Goal: Task Accomplishment & Management: Manage account settings

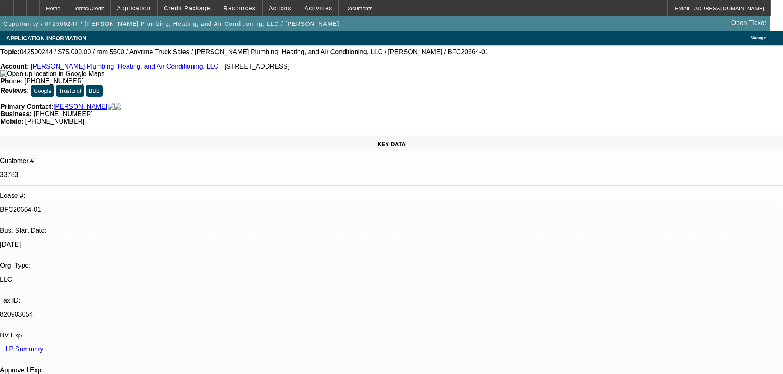
select select "0"
select select "3"
select select "0"
select select "6"
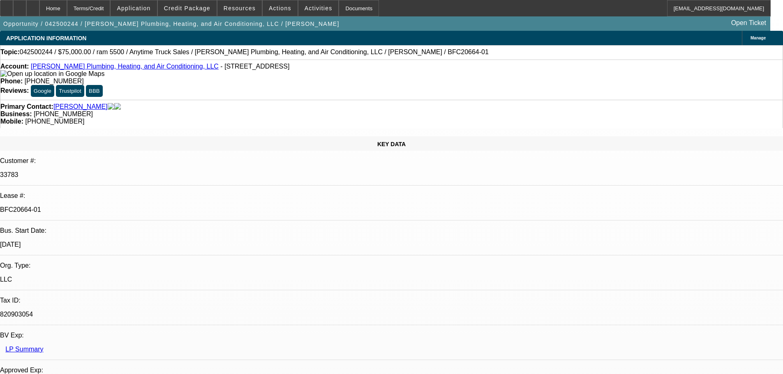
select select "0"
select select "3"
select select "0"
select select "6"
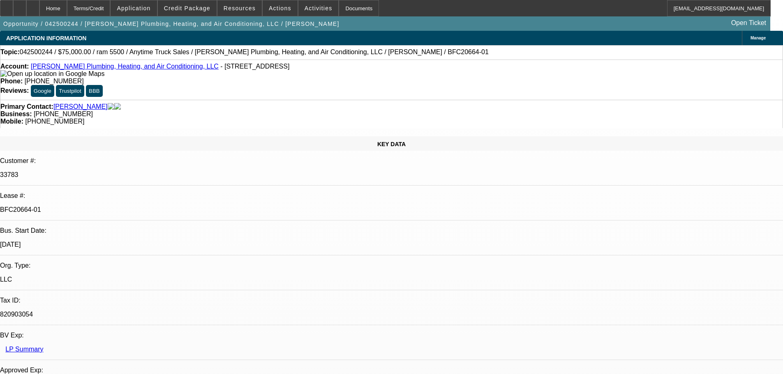
select select "0"
select select "3"
select select "0"
select select "6"
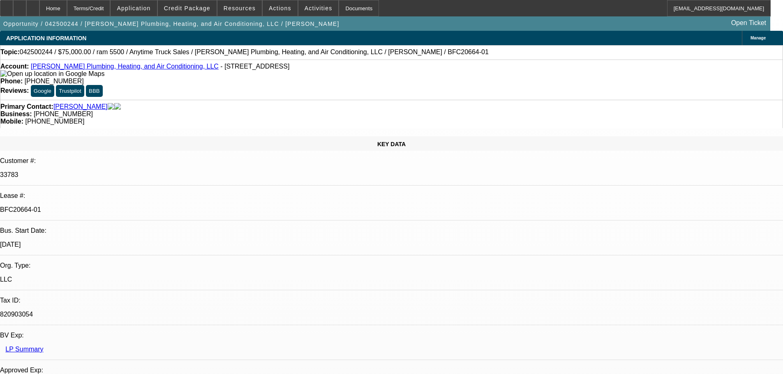
select select "0"
select select "3"
select select "0.1"
select select "4"
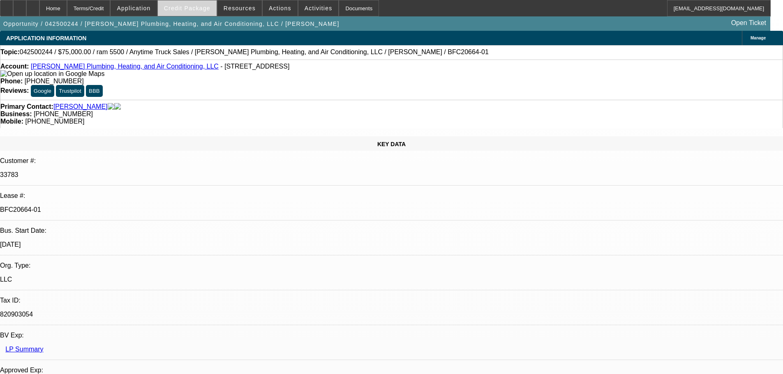
click at [187, 12] on span at bounding box center [187, 8] width 59 height 20
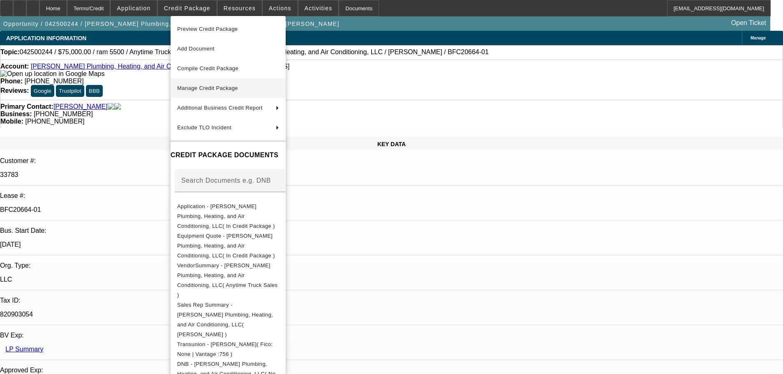
click at [200, 83] on button "Manage Credit Package" at bounding box center [228, 89] width 115 height 20
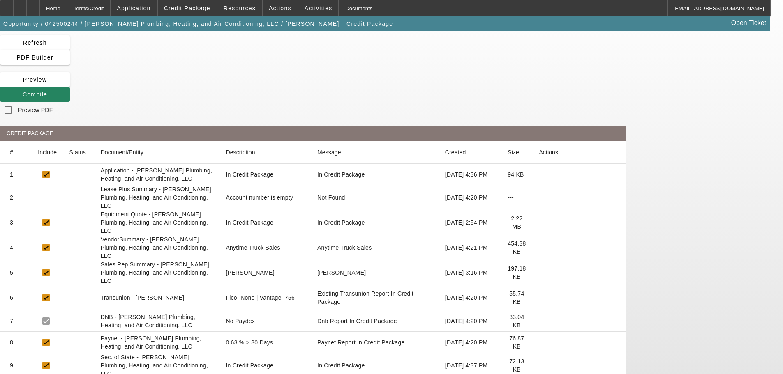
scroll to position [41, 0]
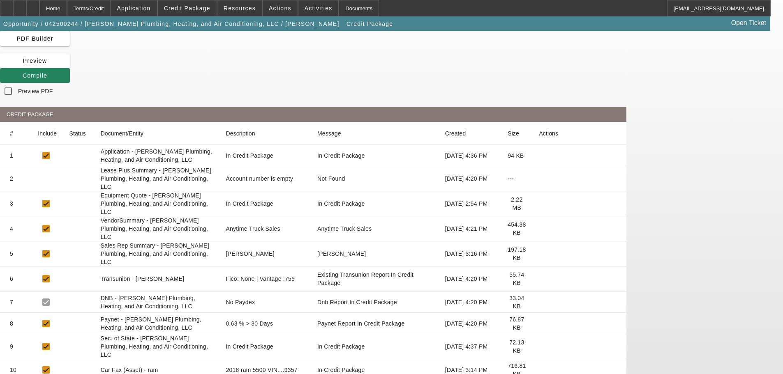
click at [539, 279] on icon at bounding box center [539, 279] width 0 height 0
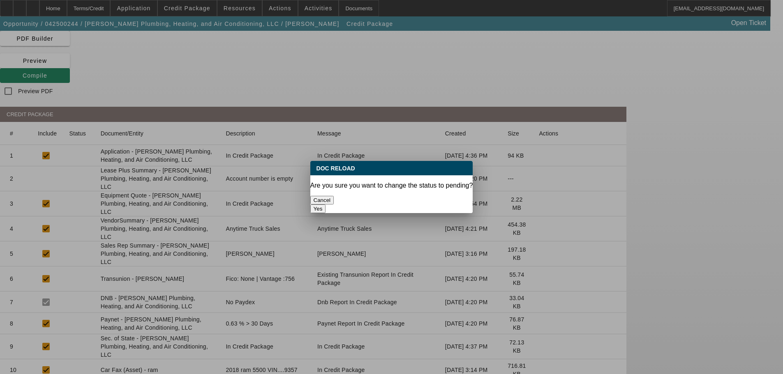
click at [326, 205] on button "Yes" at bounding box center [318, 209] width 16 height 9
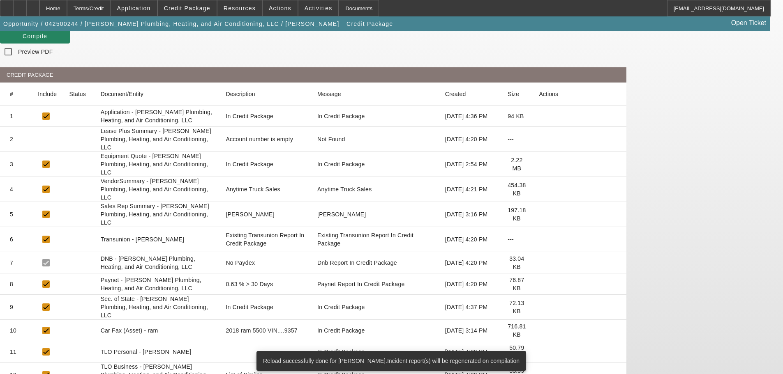
scroll to position [82, 0]
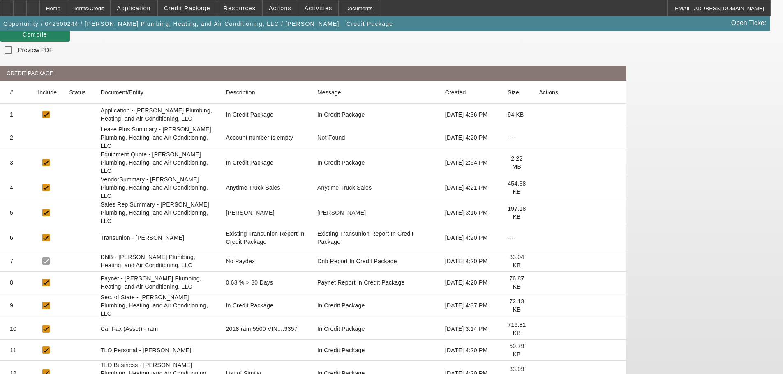
click at [539, 283] on icon at bounding box center [539, 283] width 0 height 0
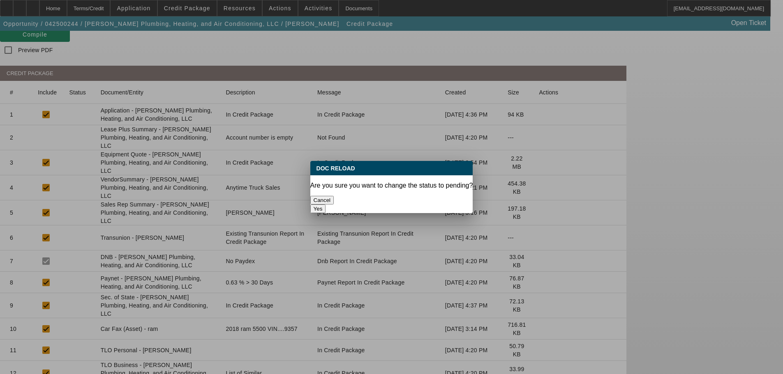
scroll to position [0, 0]
click at [326, 205] on button "Yes" at bounding box center [318, 209] width 16 height 9
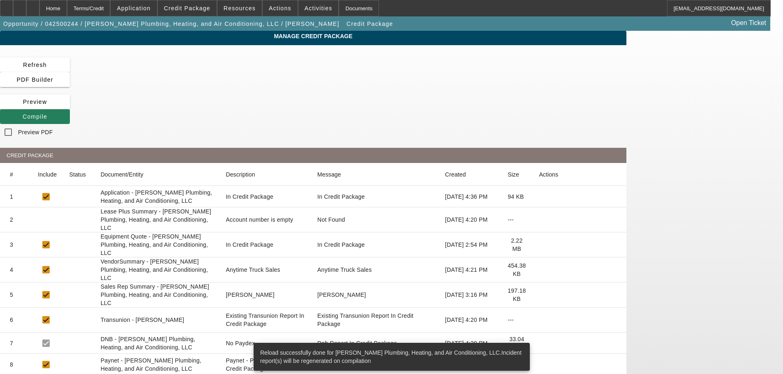
click at [70, 107] on span at bounding box center [35, 117] width 70 height 20
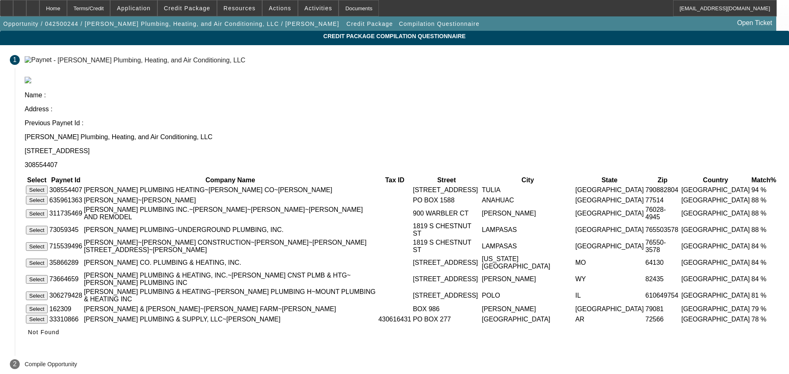
click at [48, 186] on button "Select" at bounding box center [37, 190] width 22 height 9
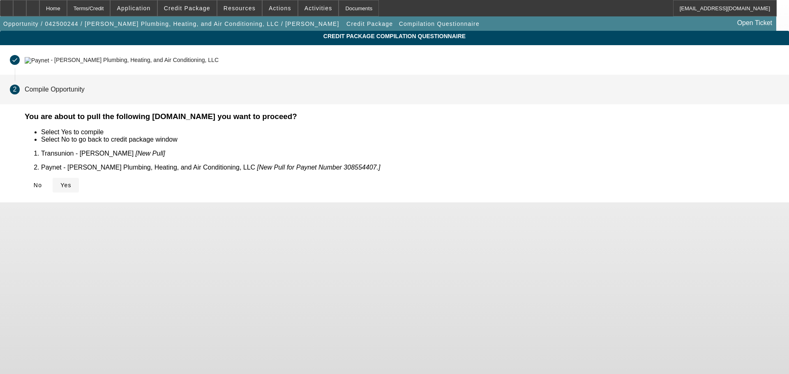
click at [60, 182] on icon at bounding box center [60, 185] width 0 height 7
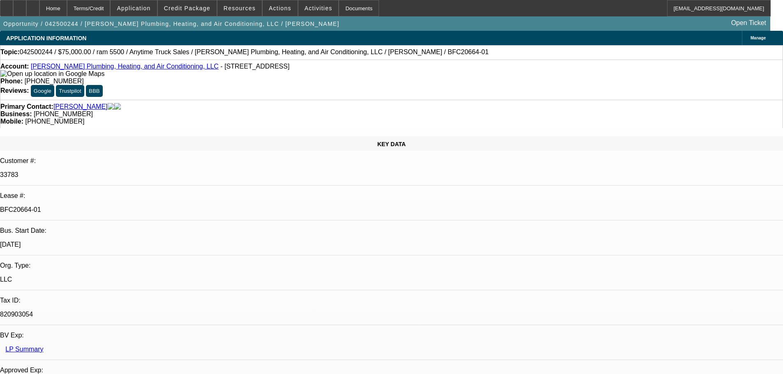
select select "0"
select select "3"
select select "0"
select select "6"
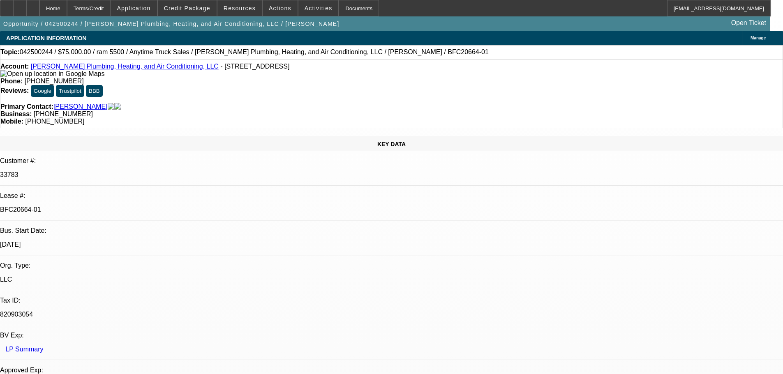
select select "0"
select select "3"
select select "0"
select select "6"
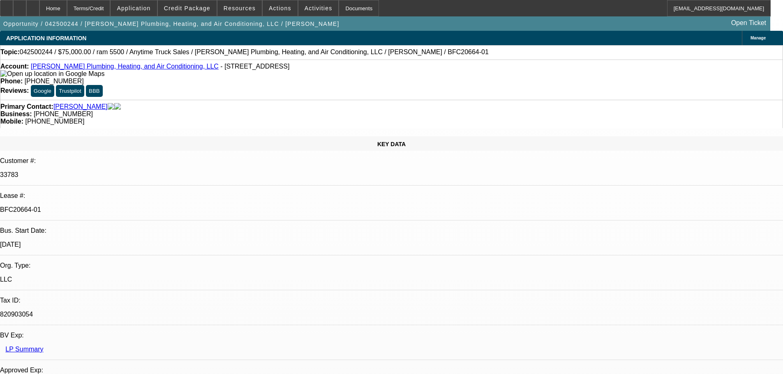
select select "0"
select select "3"
select select "0"
select select "6"
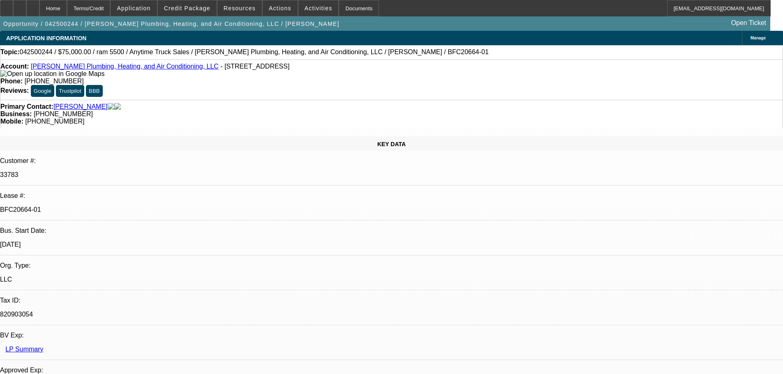
select select "0"
select select "3"
select select "0.1"
select select "4"
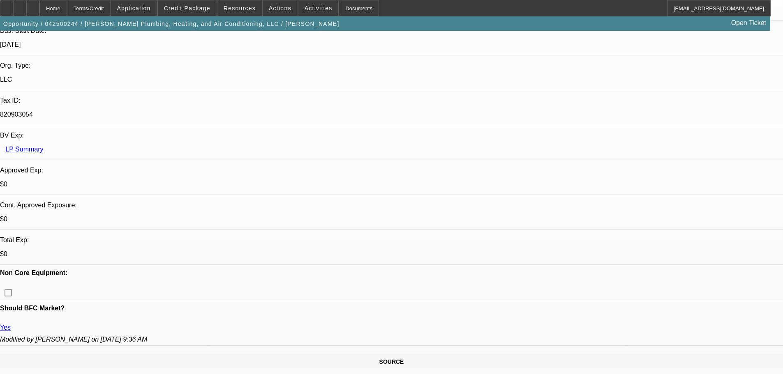
scroll to position [247, 0]
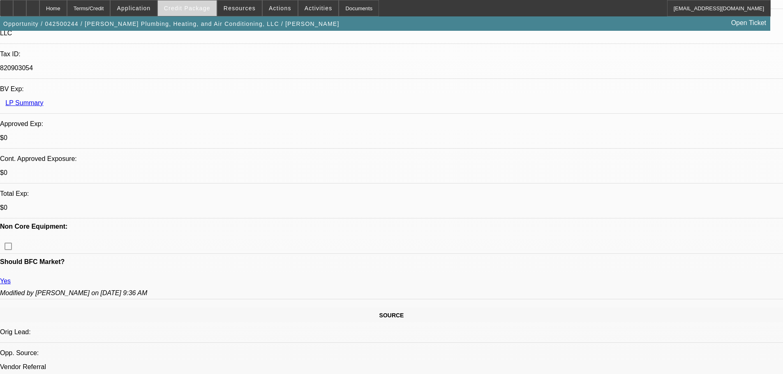
click at [187, 11] on span "Credit Package" at bounding box center [187, 8] width 46 height 7
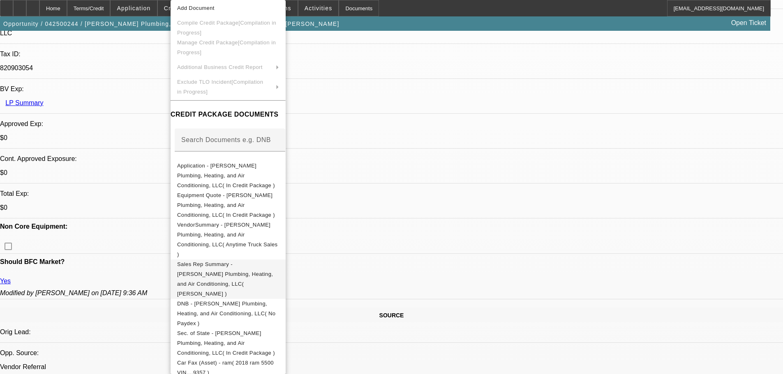
scroll to position [38, 0]
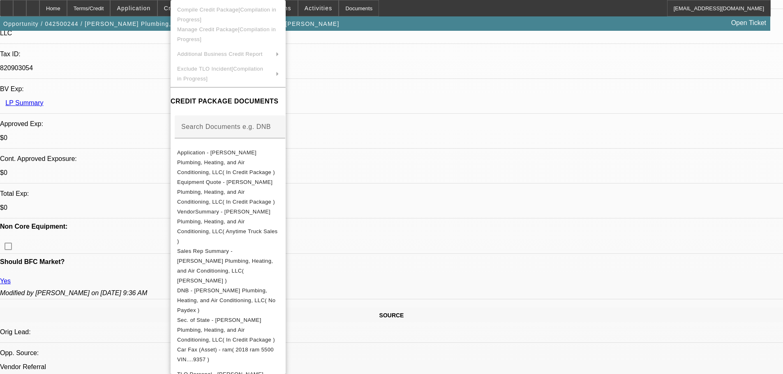
click at [576, 347] on div at bounding box center [391, 187] width 783 height 374
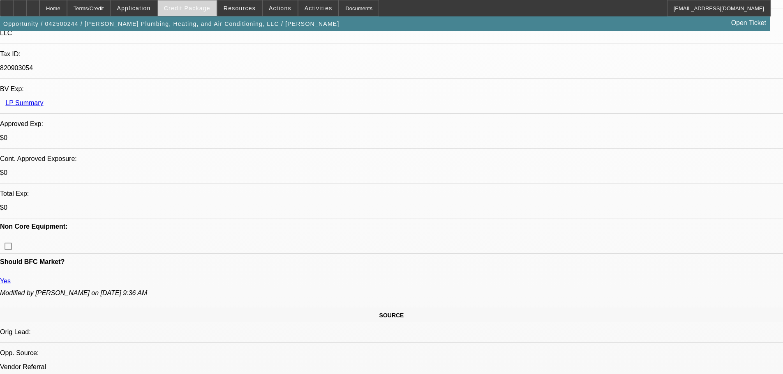
click at [192, 13] on span at bounding box center [187, 8] width 59 height 20
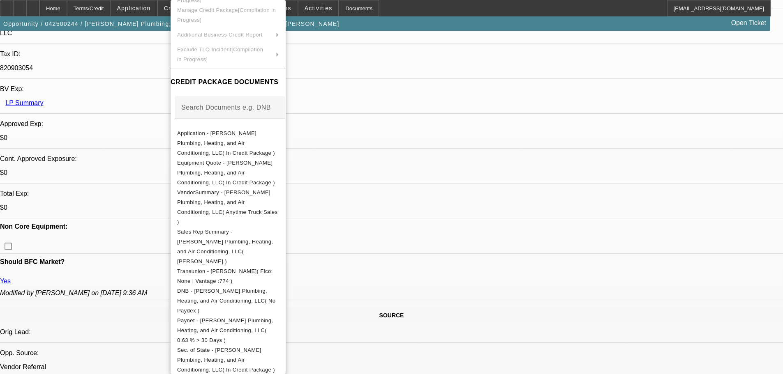
scroll to position [77, 0]
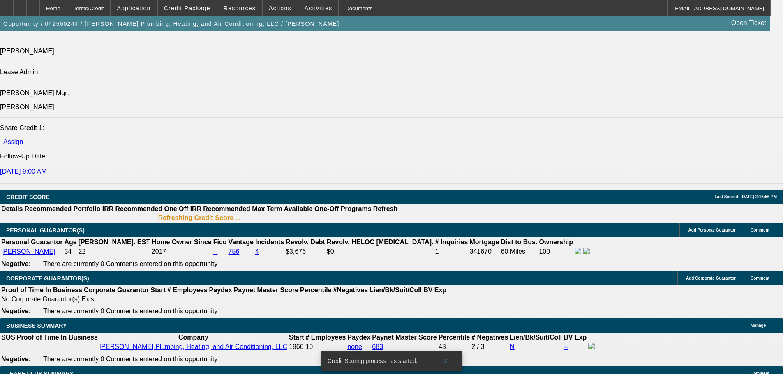
scroll to position [1044, 0]
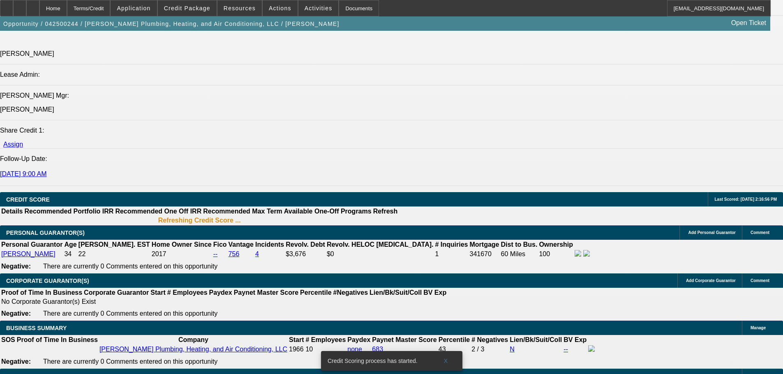
select select "0"
select select "3"
select select "0"
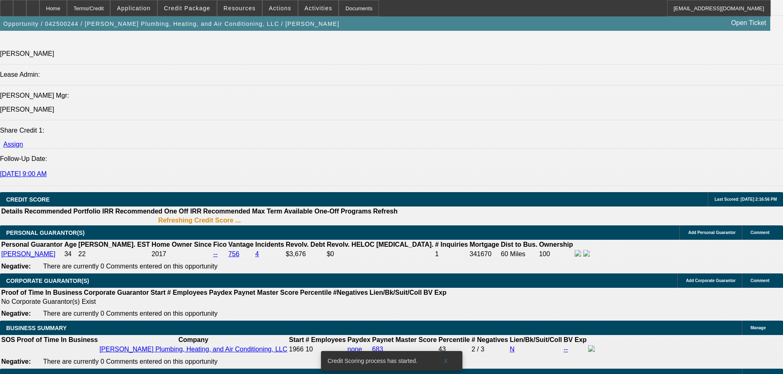
select select "6"
select select "0"
select select "3"
select select "0"
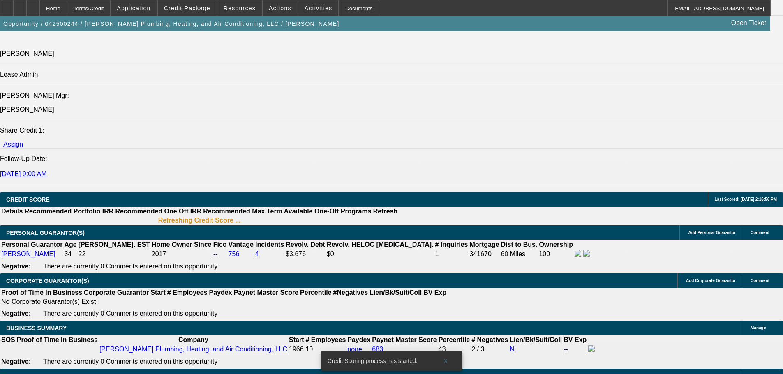
select select "6"
select select "0"
select select "3"
select select "0.1"
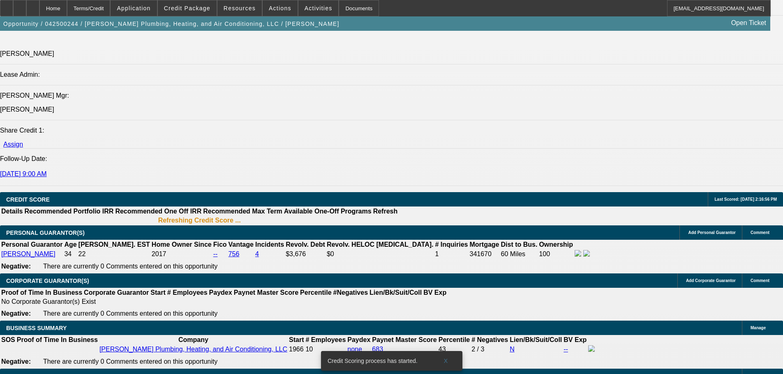
select select "4"
select select "0"
select select "3"
select select "0.1"
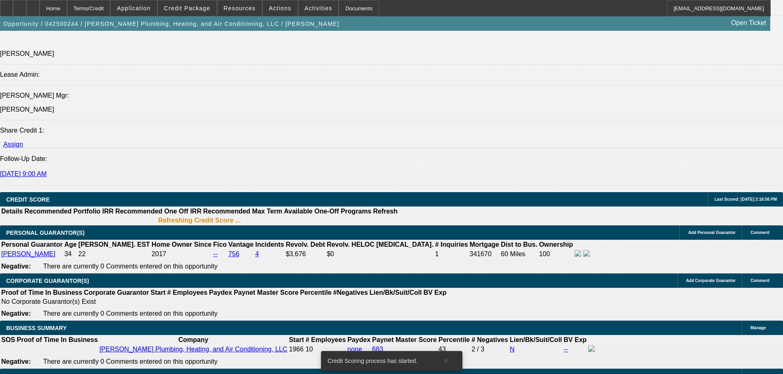
select select "4"
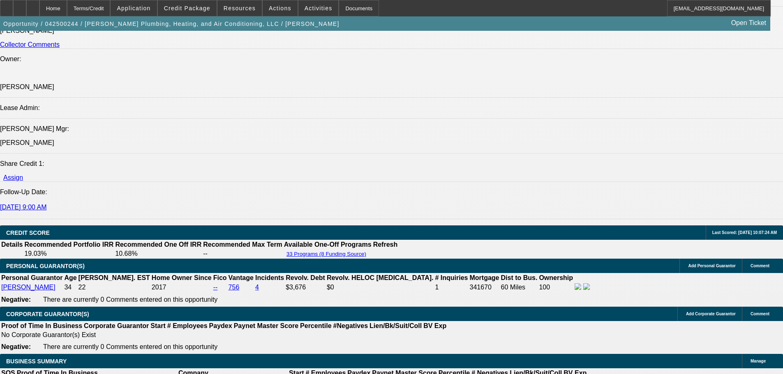
scroll to position [999, 0]
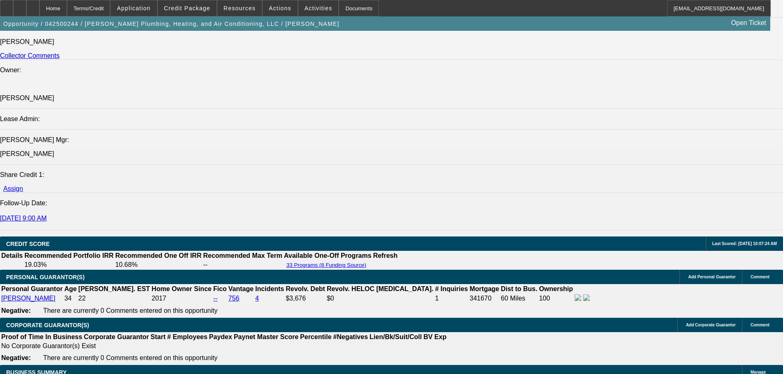
select select "0"
select select "3"
select select "0"
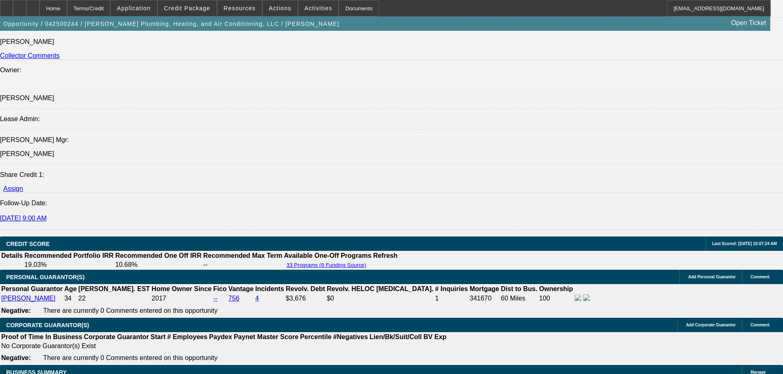
select select "6"
select select "0"
select select "3"
select select "0"
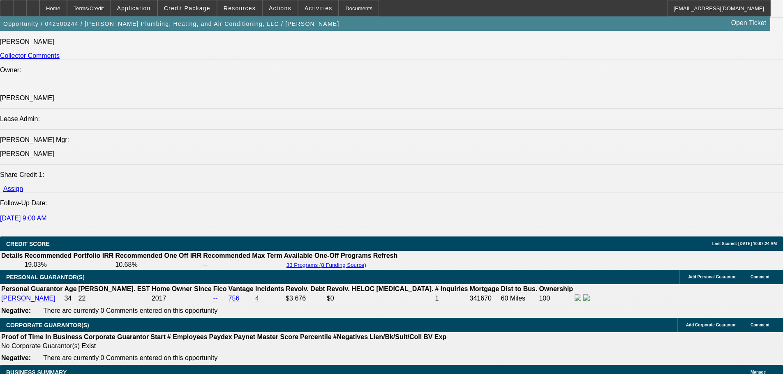
select select "6"
select select "0"
select select "3"
select select "0"
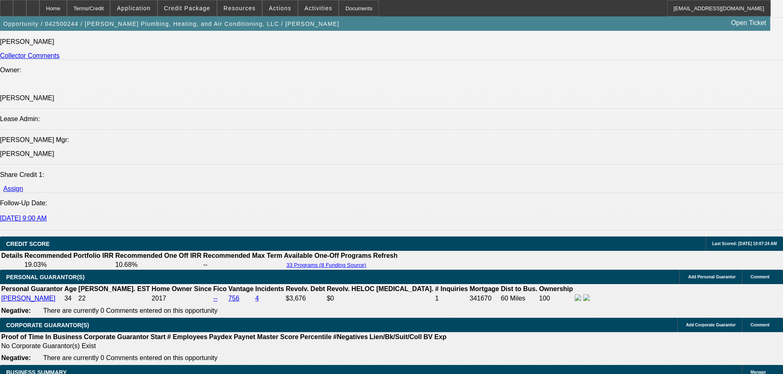
select select "6"
select select "0"
select select "3"
select select "0.1"
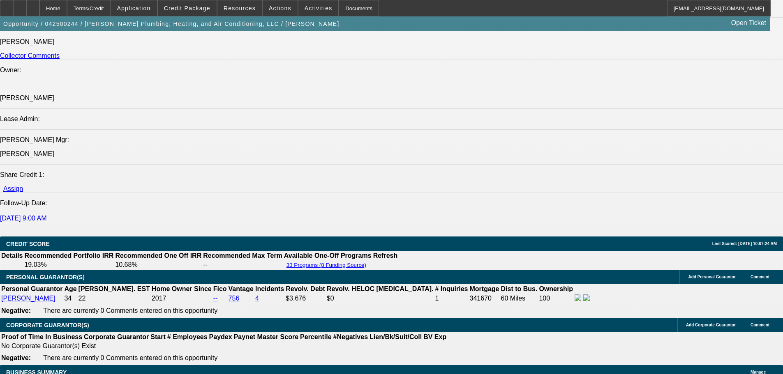
select select "4"
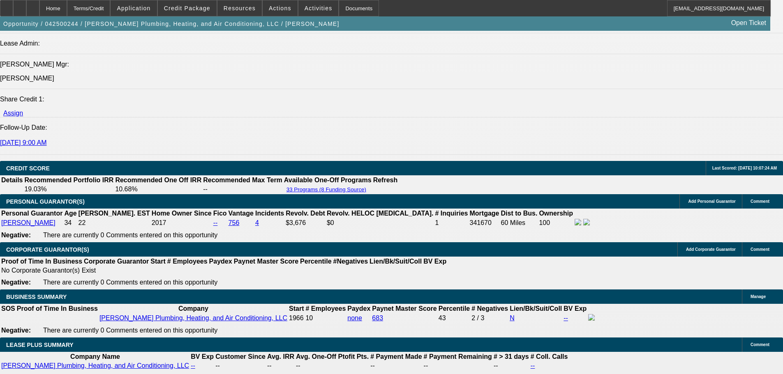
scroll to position [1081, 0]
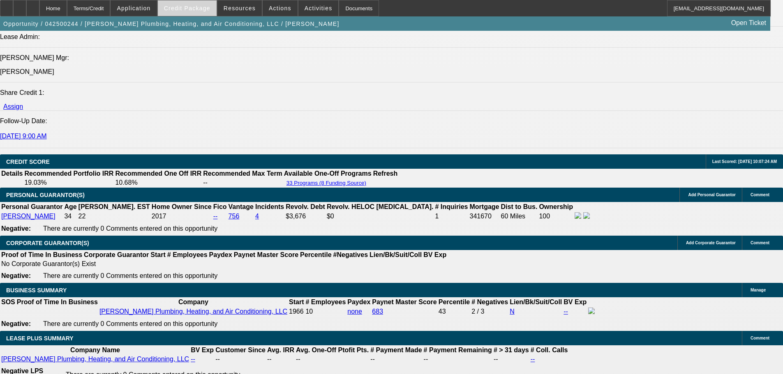
click at [209, 9] on span "Credit Package" at bounding box center [187, 8] width 46 height 7
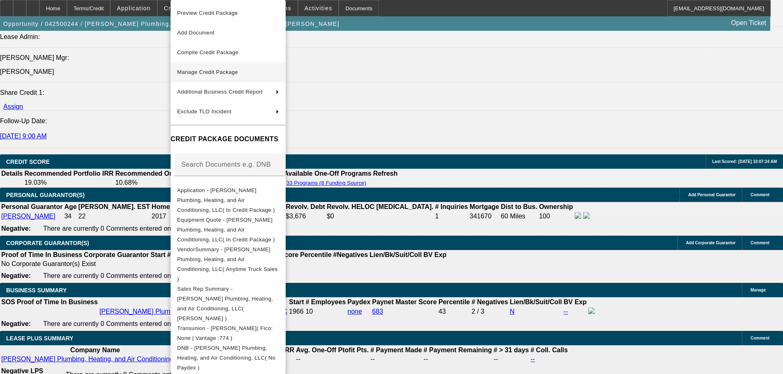
click at [212, 77] on span "Manage Credit Package" at bounding box center [228, 72] width 102 height 10
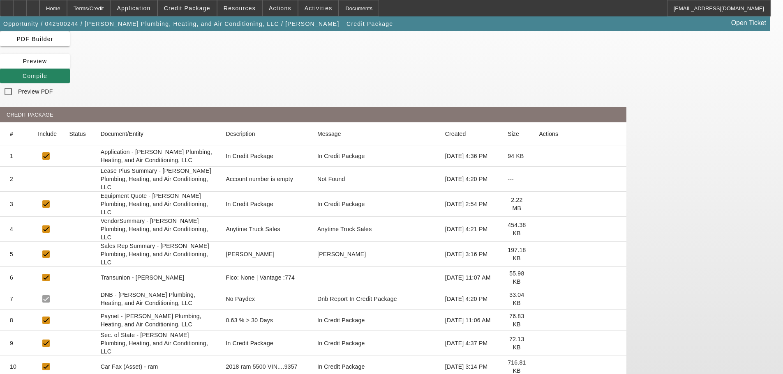
scroll to position [94, 0]
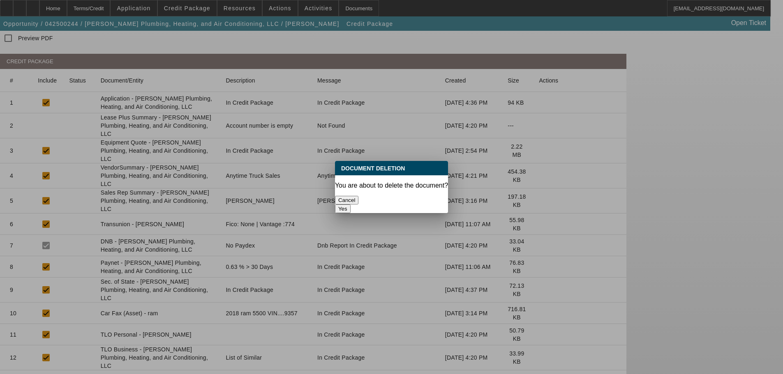
click at [351, 205] on button "Yes" at bounding box center [343, 209] width 16 height 9
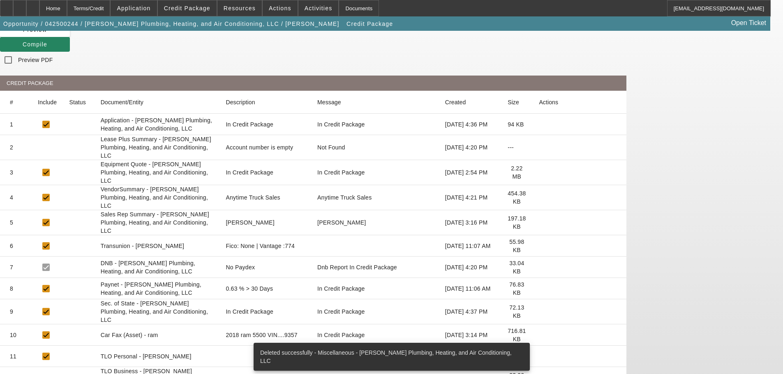
scroll to position [73, 0]
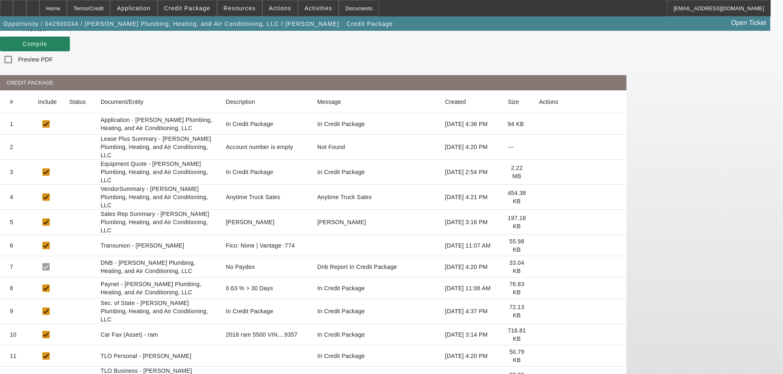
click at [539, 335] on icon at bounding box center [539, 335] width 0 height 0
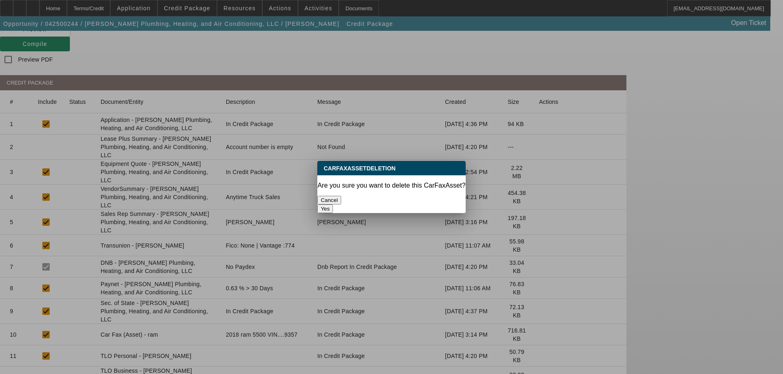
scroll to position [0, 0]
click at [333, 205] on button "Yes" at bounding box center [325, 209] width 16 height 9
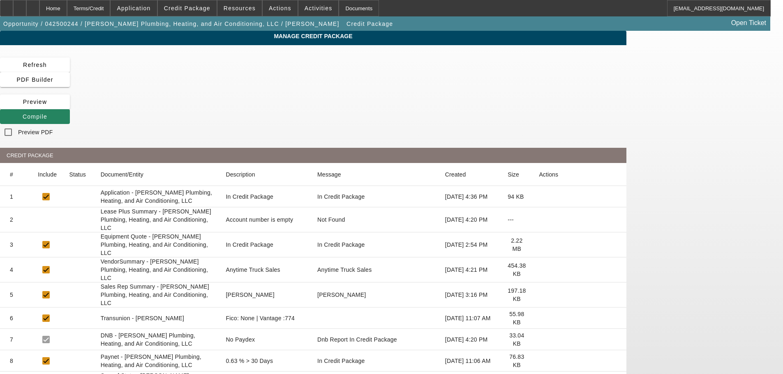
click at [539, 245] on icon at bounding box center [539, 245] width 0 height 0
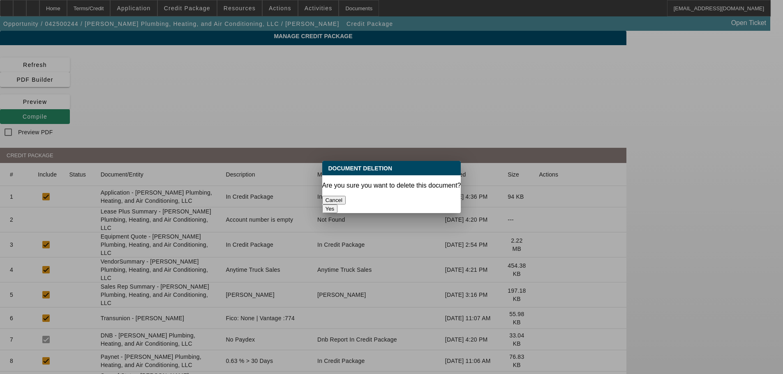
click at [338, 205] on button "Yes" at bounding box center [330, 209] width 16 height 9
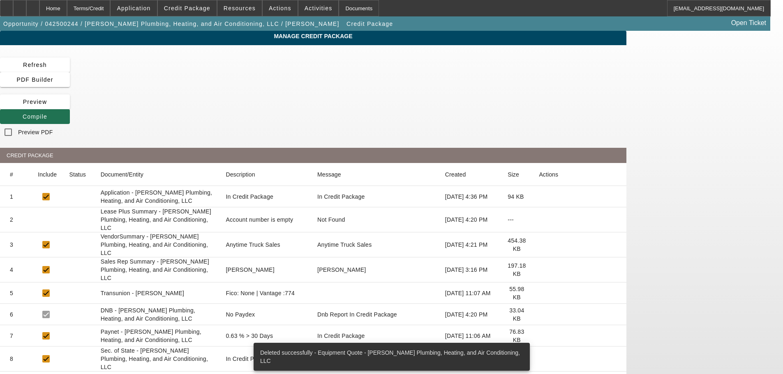
click at [70, 107] on span at bounding box center [35, 117] width 70 height 20
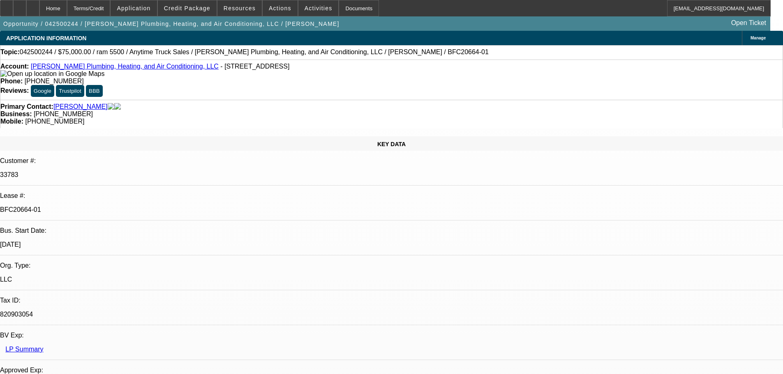
select select "0"
select select "3"
select select "0"
select select "6"
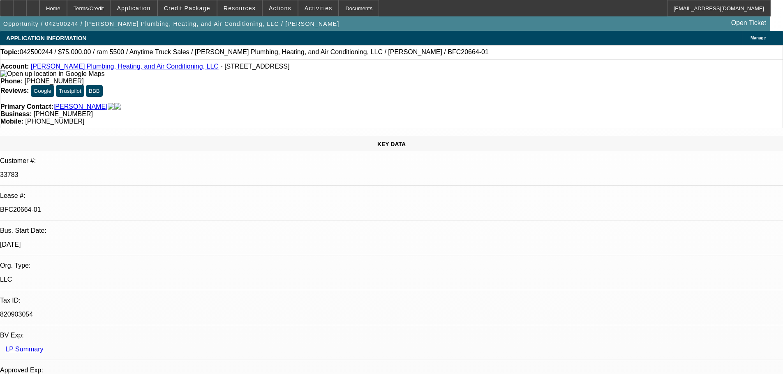
select select "0"
select select "3"
select select "0"
select select "6"
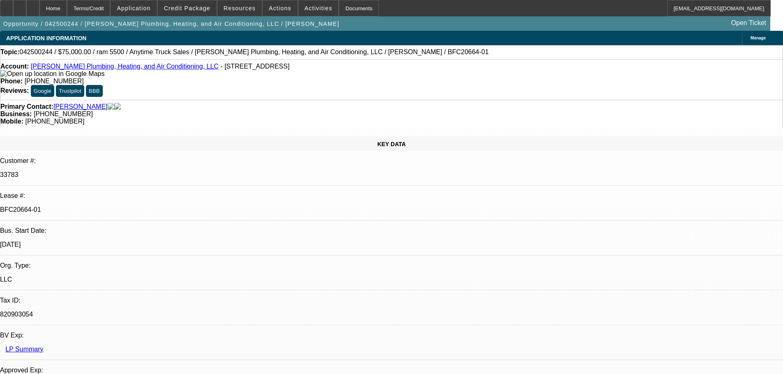
select select "0"
select select "3"
select select "0"
select select "6"
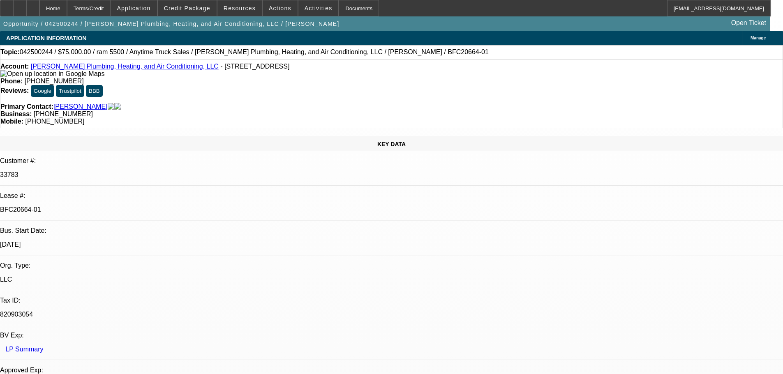
select select "0"
select select "3"
select select "0.1"
select select "4"
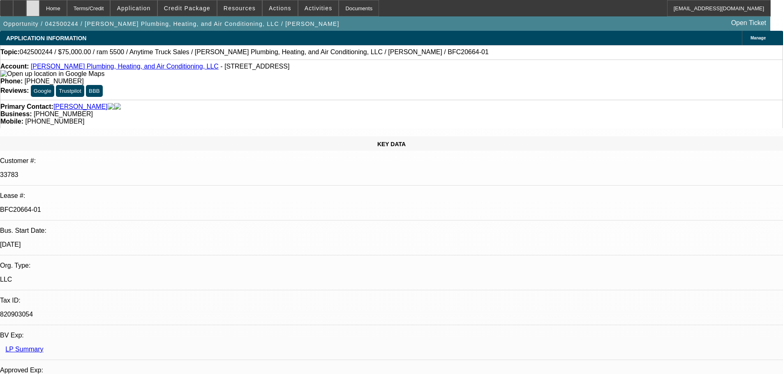
click at [39, 10] on div at bounding box center [32, 8] width 13 height 16
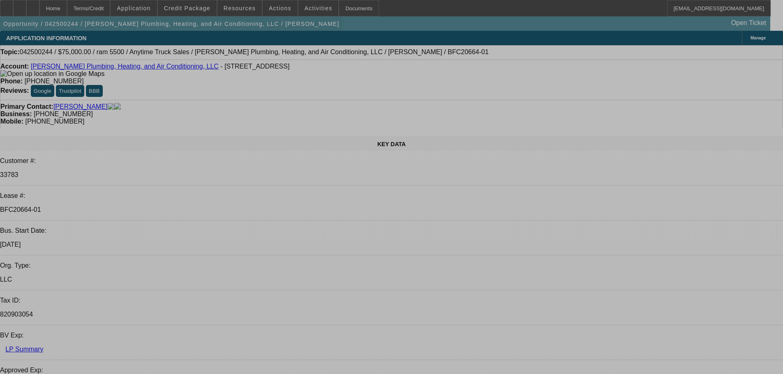
select select "0"
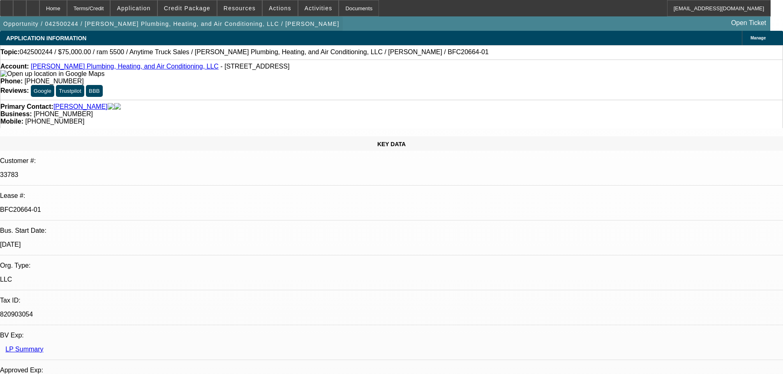
select select "0"
select select "3"
select select "0"
select select "6"
select select "0"
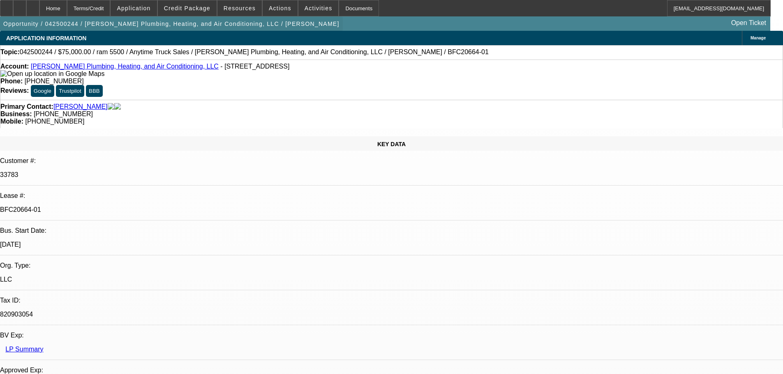
select select "0"
select select "3"
select select "0"
select select "6"
select select "0"
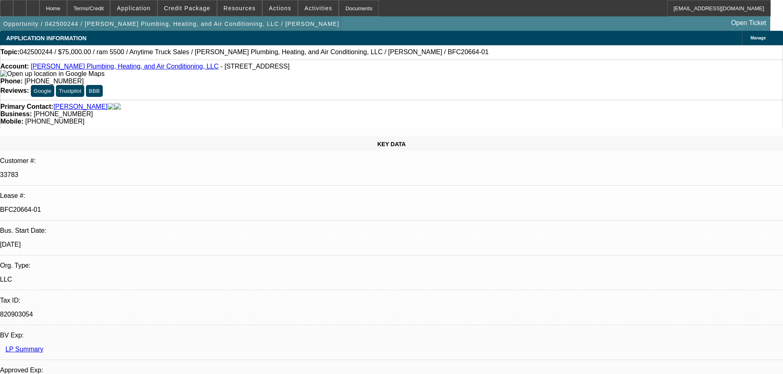
select select "0"
select select "3"
select select "0"
select select "6"
select select "0"
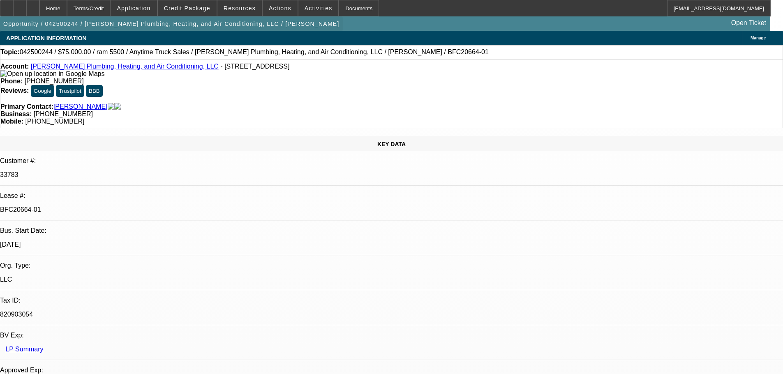
select select "0"
select select "3"
select select "0.1"
select select "4"
click at [197, 5] on span "Credit Package" at bounding box center [187, 8] width 46 height 7
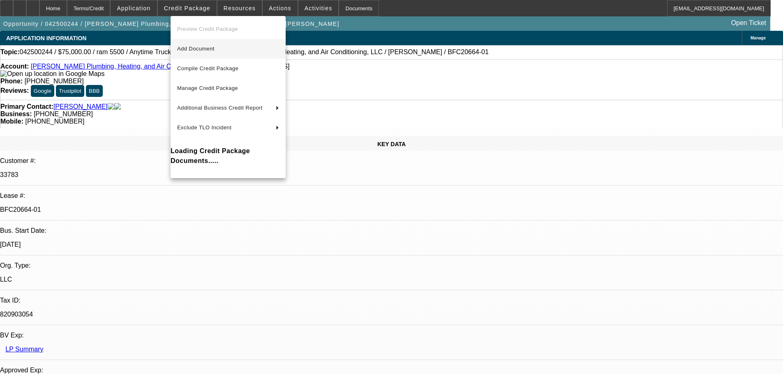
click at [202, 49] on span "Add Document" at bounding box center [195, 49] width 37 height 6
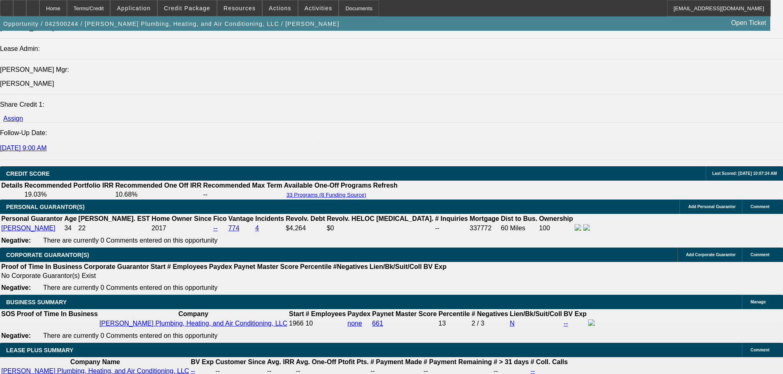
scroll to position [1069, 0]
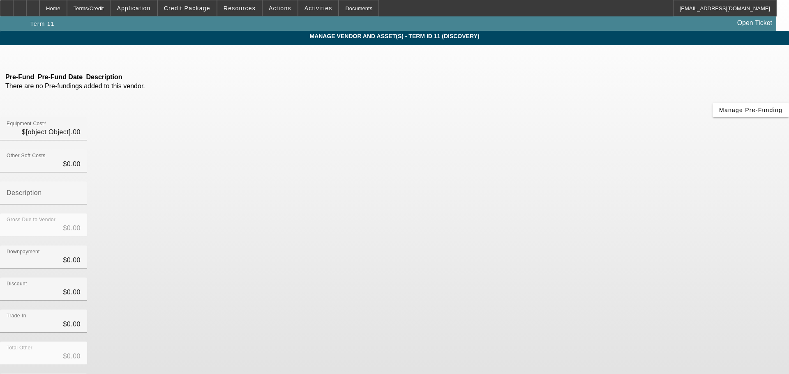
type input "$52,495.00"
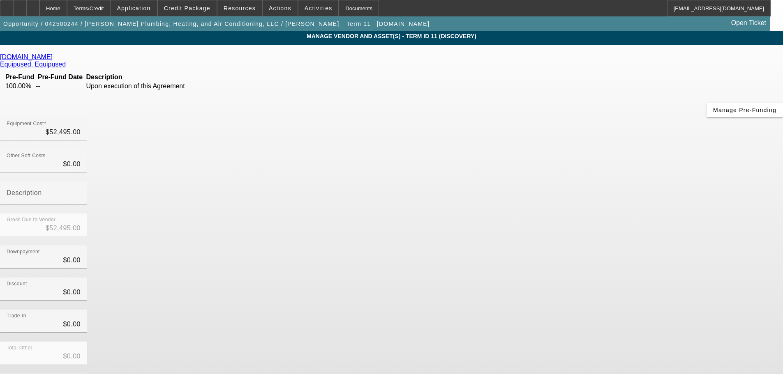
click at [55, 58] on icon at bounding box center [55, 56] width 0 height 7
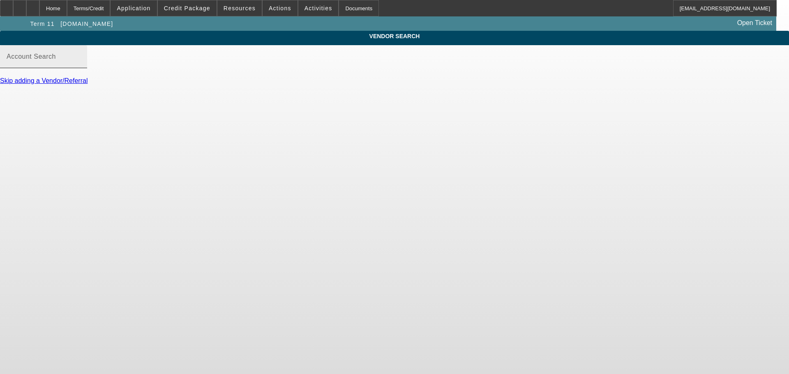
click at [81, 65] on input "Account Search" at bounding box center [44, 60] width 74 height 10
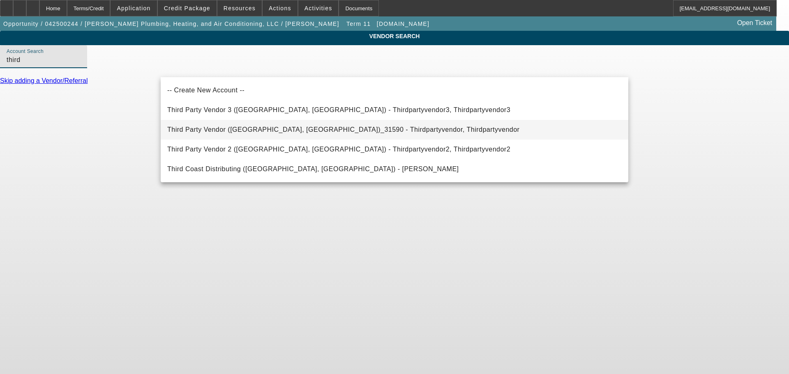
click at [221, 134] on span "Third Party Vendor (Northbrook, IL)_31590 - Thirdpartyvendor, Thirdpartyvendor" at bounding box center [343, 130] width 352 height 10
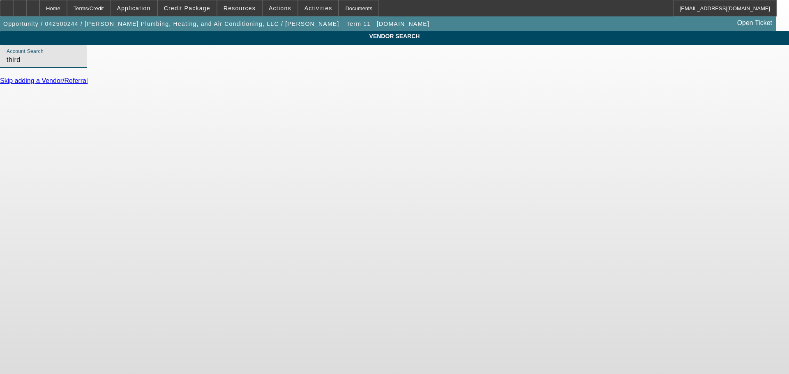
type input "Third Party Vendor (Northbrook, IL)_31590 - Thirdpartyvendor, Thirdpartyvendor"
click at [44, 103] on link "Update Vendor" at bounding box center [22, 99] width 44 height 7
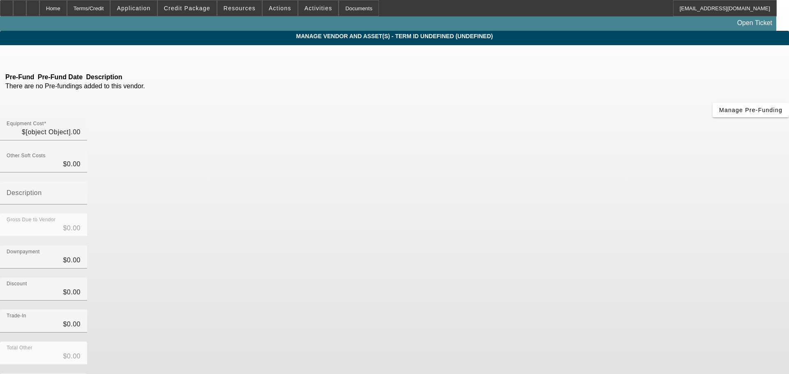
type input "$52,495.00"
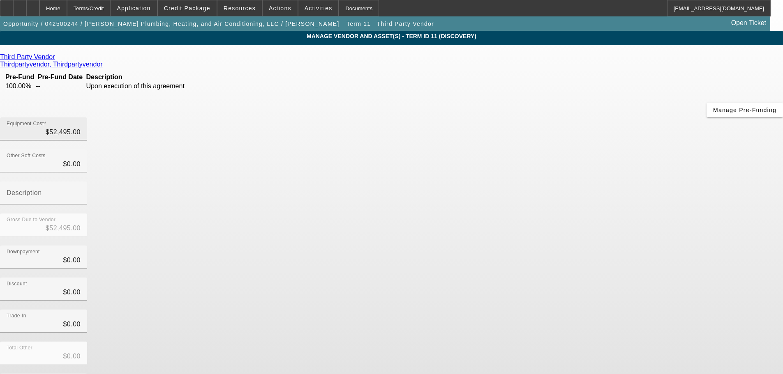
click at [81, 118] on div "Equipment Cost $52,495.00" at bounding box center [44, 129] width 74 height 23
click at [81, 127] on input "52495" at bounding box center [44, 132] width 74 height 10
type input "2"
type input "$2.00"
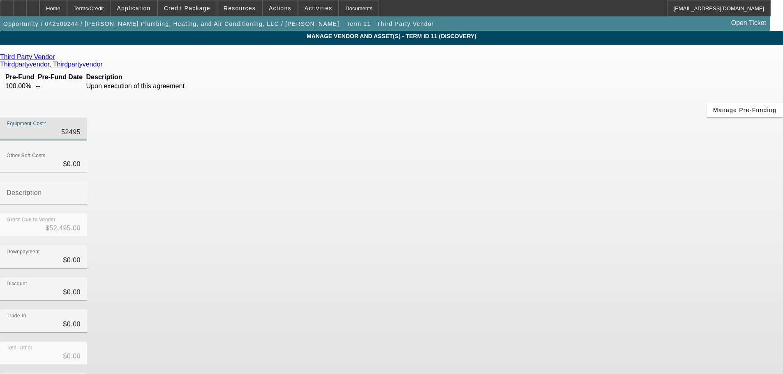
type input "$2.00"
type input "21"
type input "$21.00"
type input "210"
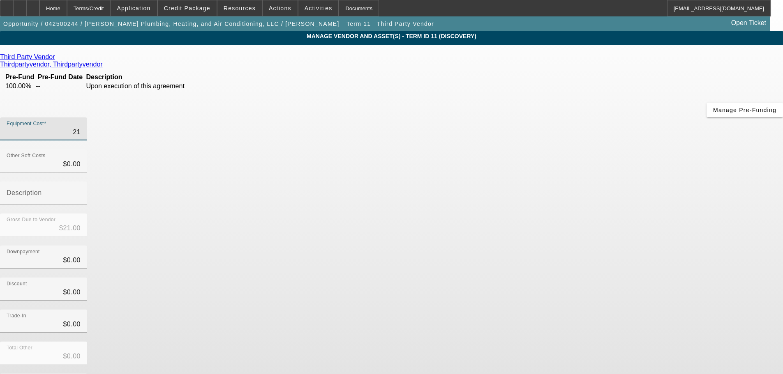
type input "$210.00"
type input "2100"
type input "$2,100.00"
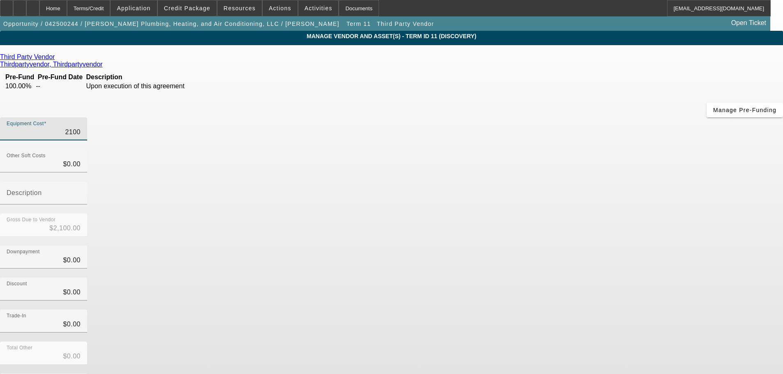
type input "21000"
type input "$21,000.00"
click at [81, 127] on input "21000" at bounding box center [44, 132] width 74 height 10
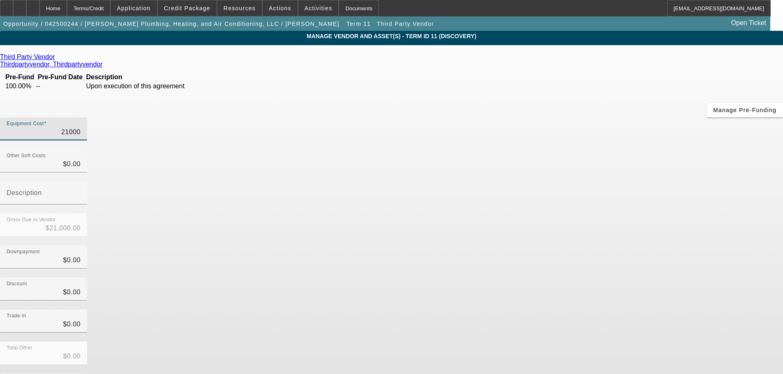
click at [81, 127] on input "21000" at bounding box center [44, 132] width 74 height 10
type input "2"
type input "$2.00"
type input "21"
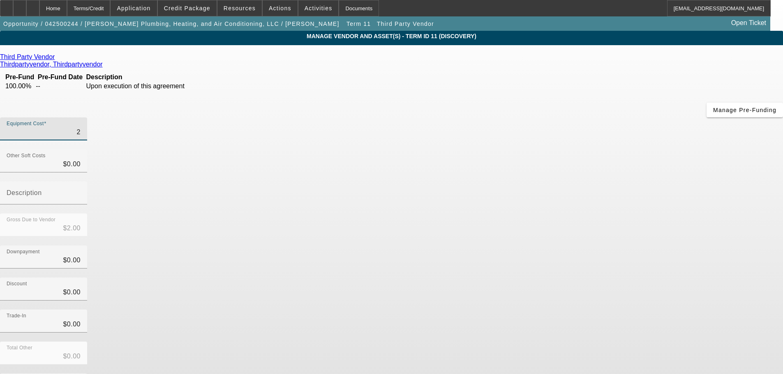
type input "$21.00"
type input "215"
type input "$215.00"
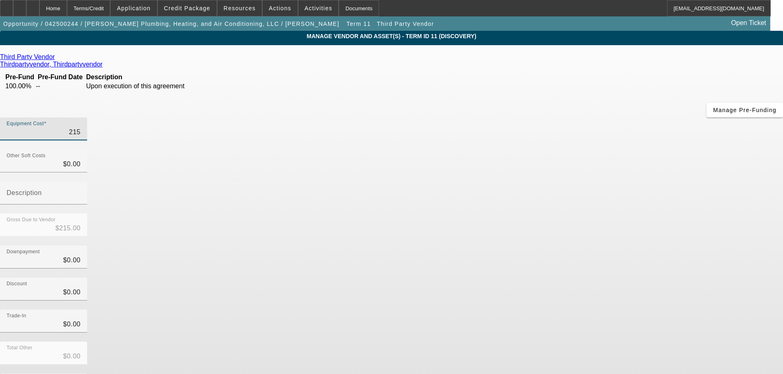
type input "2150"
type input "$2,150.00"
type input "21500"
type input "$21,500.00"
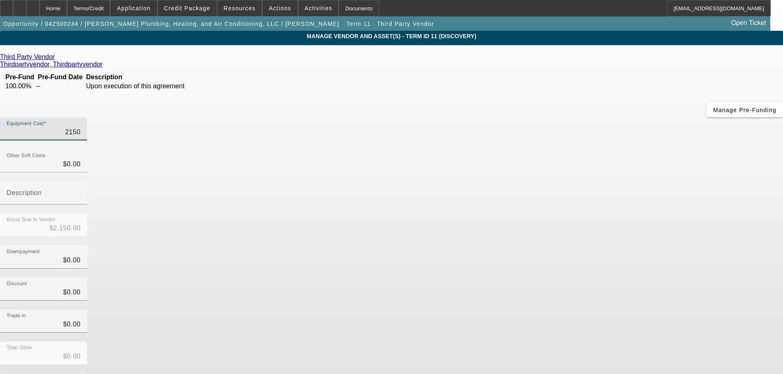
type input "$21,500.00"
click at [575, 214] on div "Gross Due to Vendor $21,500.00" at bounding box center [391, 230] width 783 height 32
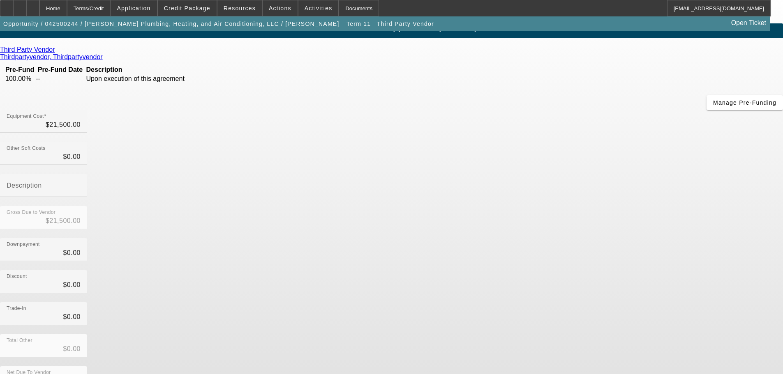
scroll to position [11, 0]
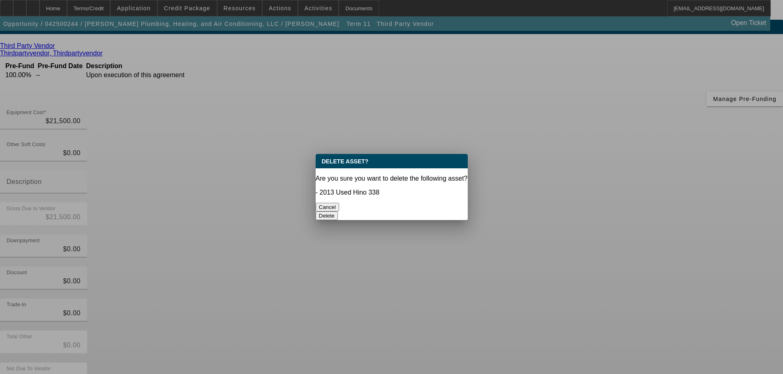
scroll to position [0, 0]
click at [338, 212] on button "Delete" at bounding box center [327, 216] width 23 height 9
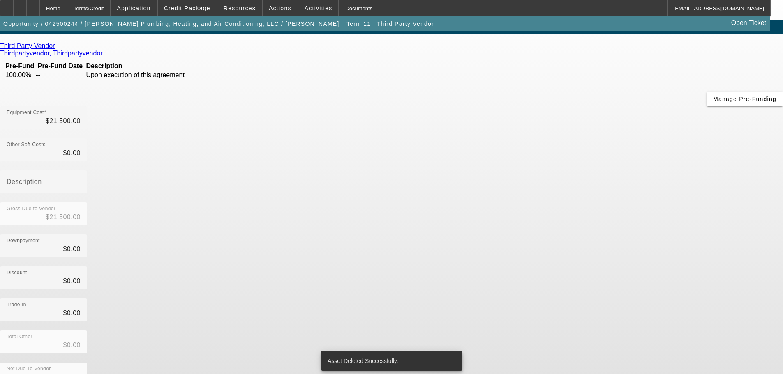
scroll to position [8, 0]
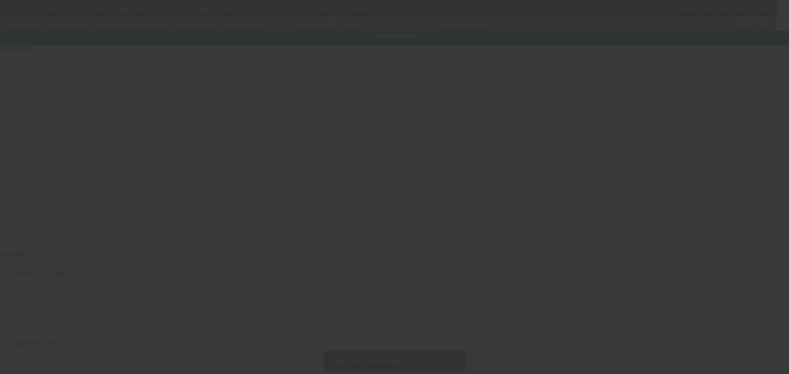
type input "216 SE 2nd St"
type input "Tulia"
type input "79088"
type input "Swisher"
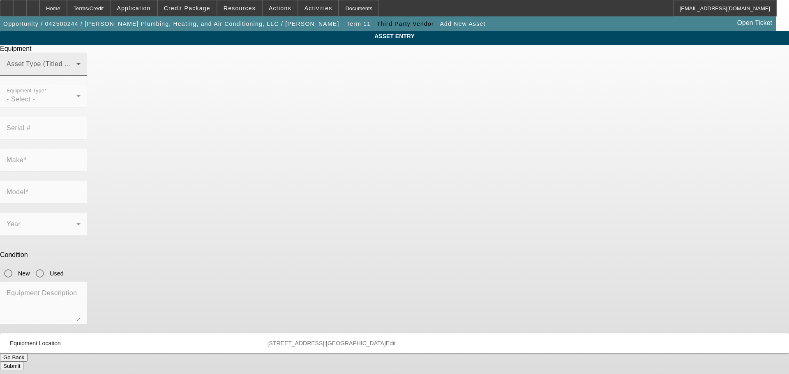
click at [76, 72] on span at bounding box center [42, 67] width 70 height 10
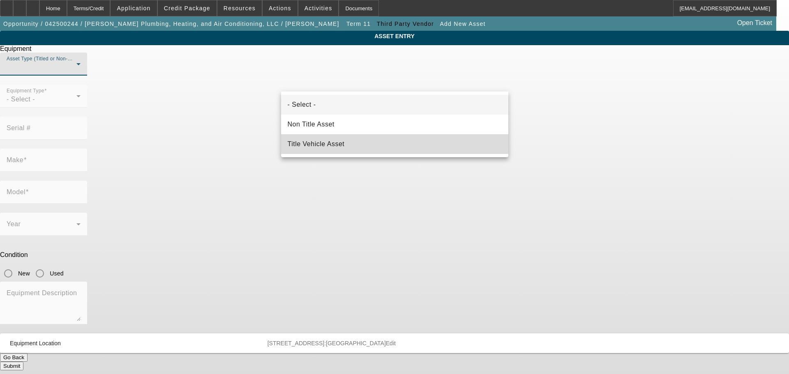
click at [329, 141] on span "Title Vehicle Asset" at bounding box center [316, 144] width 57 height 10
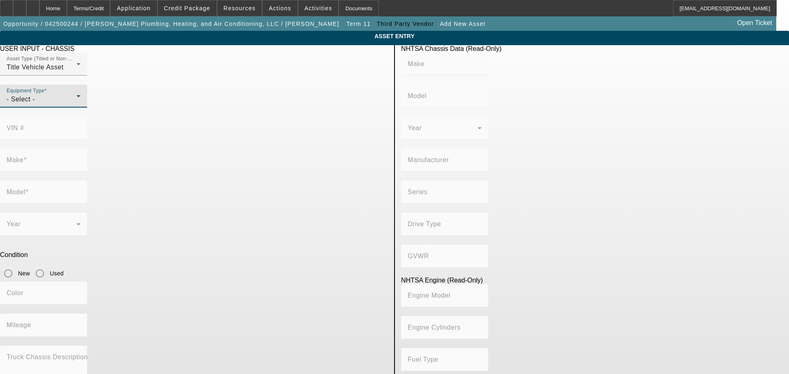
click at [35, 103] on span "- Select -" at bounding box center [21, 99] width 28 height 7
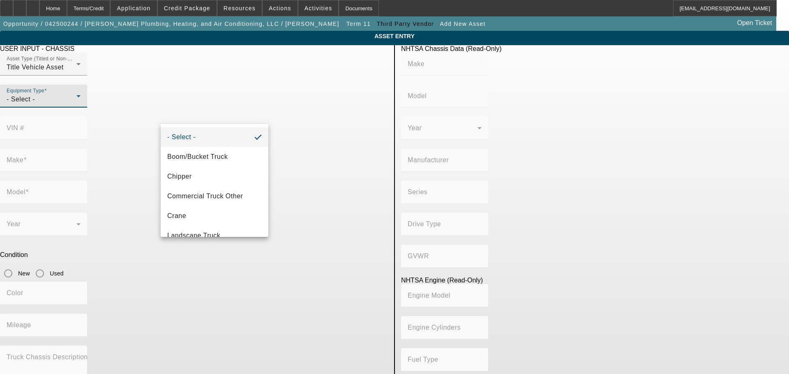
click at [240, 89] on div at bounding box center [394, 187] width 789 height 374
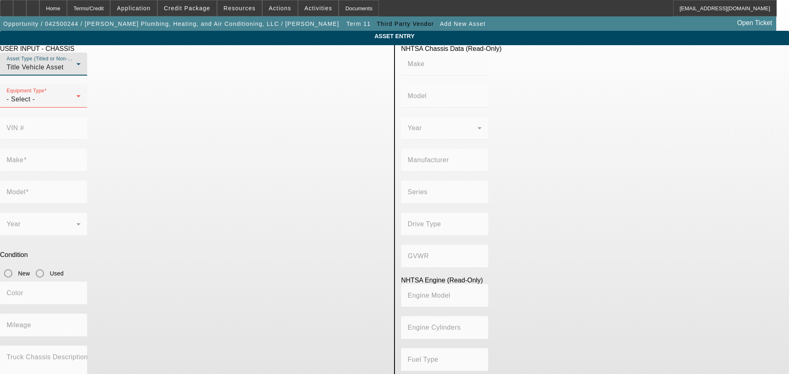
click at [76, 72] on div "Title Vehicle Asset" at bounding box center [42, 67] width 70 height 10
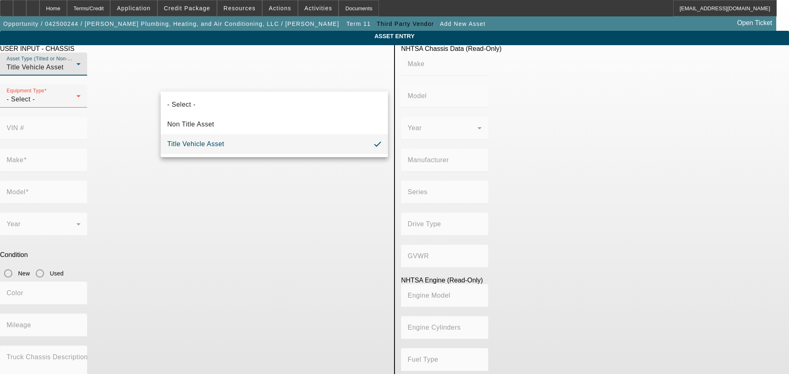
click at [242, 83] on div at bounding box center [394, 187] width 789 height 374
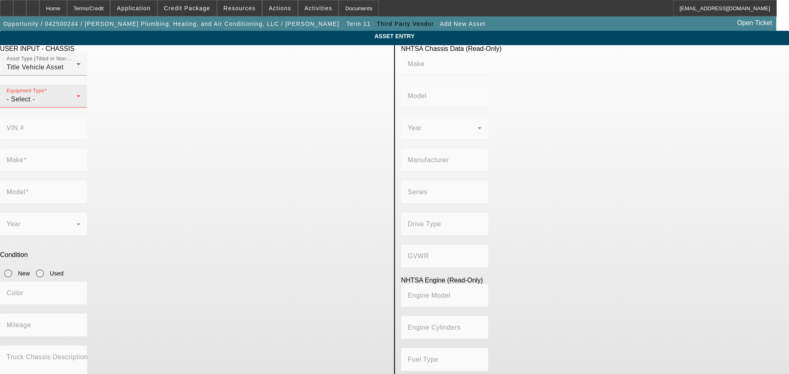
click at [81, 105] on div "Equipment Type - Select -" at bounding box center [44, 96] width 74 height 23
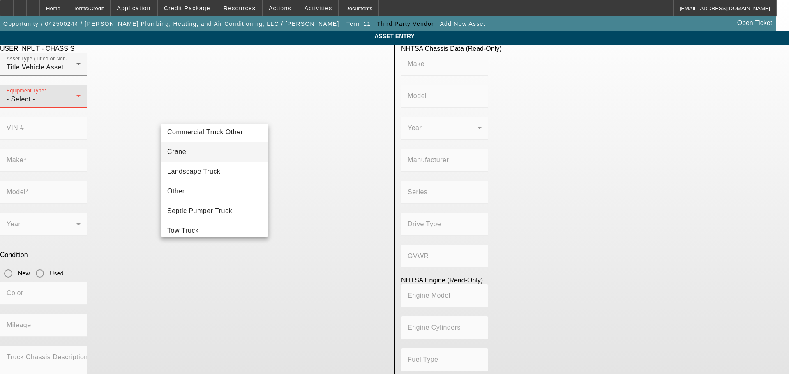
scroll to position [50, 0]
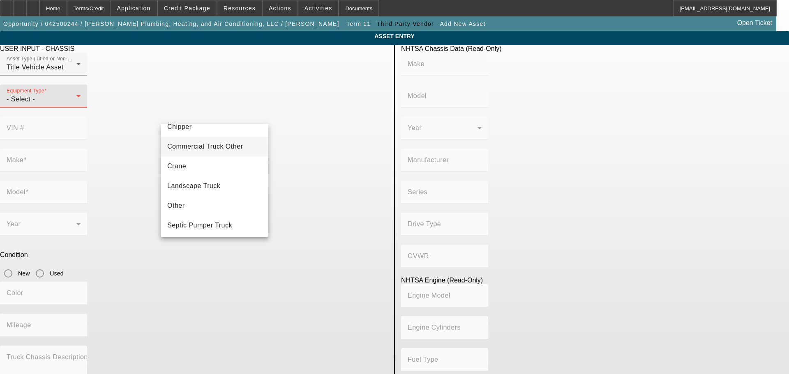
click at [215, 146] on span "Commercial Truck Other" at bounding box center [205, 147] width 76 height 10
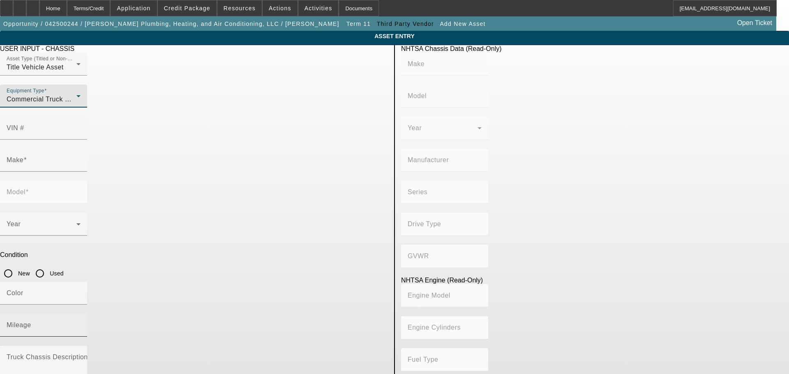
click at [31, 322] on mat-label "Mileage" at bounding box center [19, 325] width 25 height 7
click at [81, 324] on input "Mileage" at bounding box center [44, 329] width 74 height 10
type input "140300"
click at [48, 266] on input "Used" at bounding box center [40, 274] width 16 height 16
radio input "true"
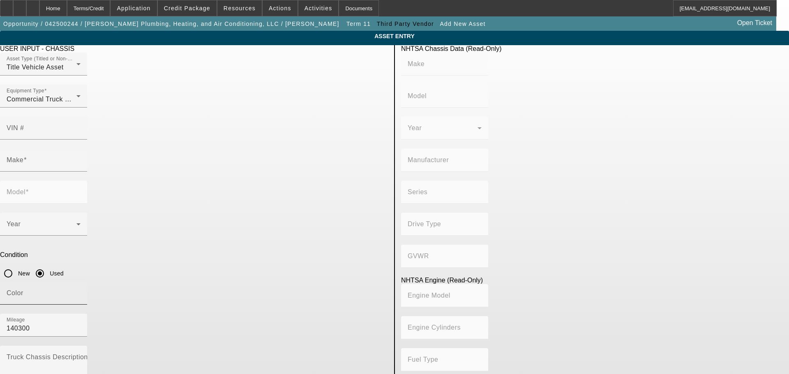
click at [81, 292] on input "Color" at bounding box center [44, 297] width 74 height 10
type input "White"
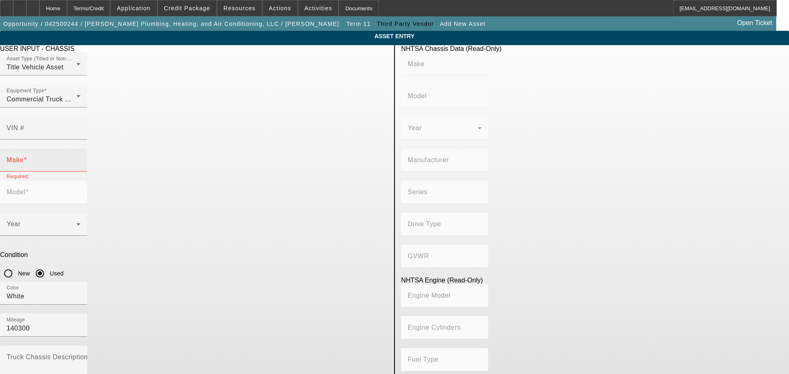
click at [81, 149] on div "Make" at bounding box center [44, 160] width 74 height 23
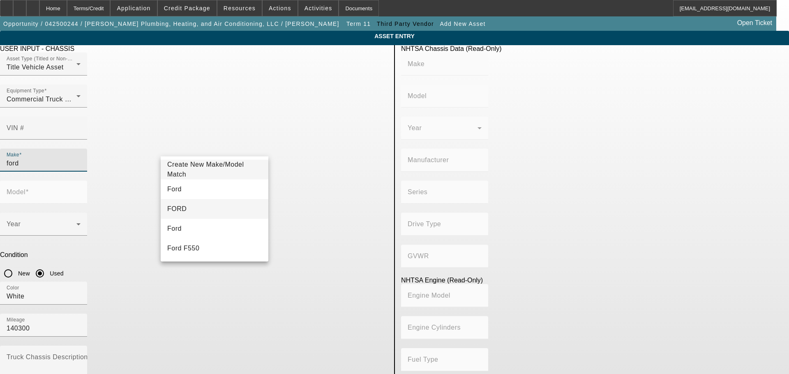
click at [187, 205] on mat-option "FORD" at bounding box center [215, 209] width 108 height 20
type input "FORD"
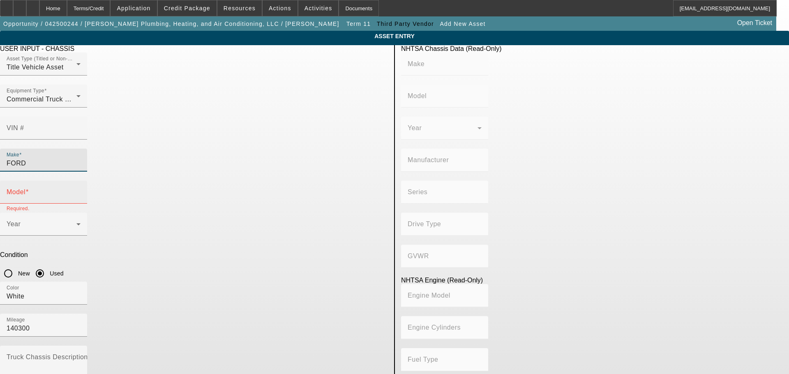
click at [81, 191] on input "Model" at bounding box center [44, 196] width 74 height 10
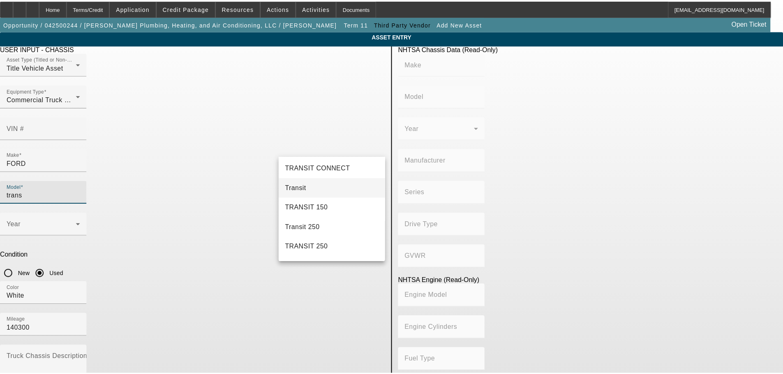
scroll to position [82, 0]
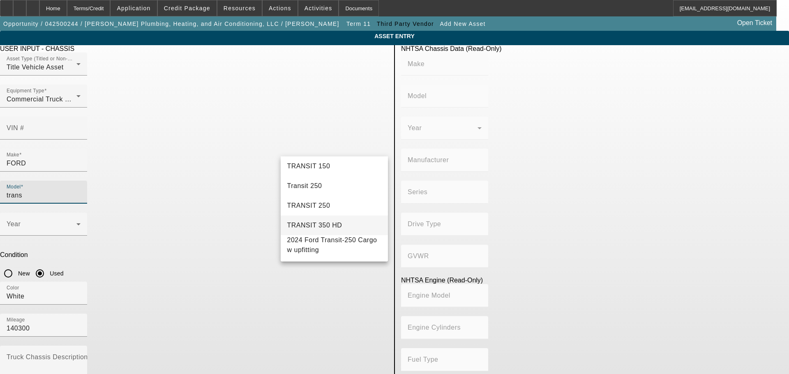
click at [338, 224] on mat-option "TRANSIT 350 HD" at bounding box center [335, 226] width 108 height 20
type input "TRANSIT 350 HD"
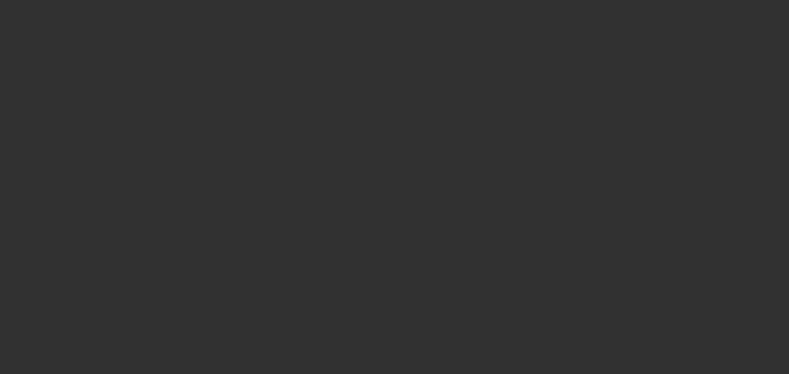
type input "$21,500.00"
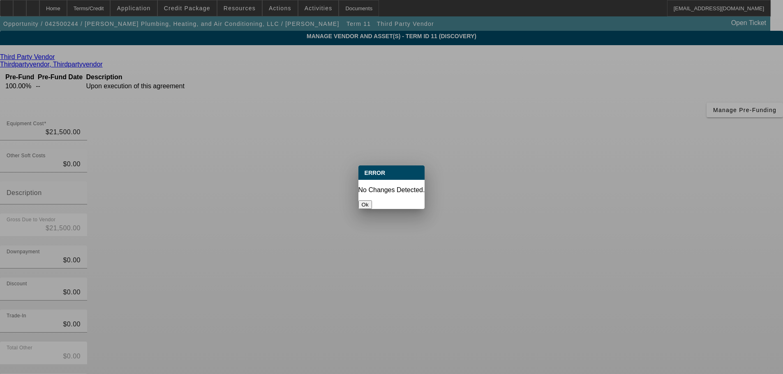
click at [372, 201] on button "Ok" at bounding box center [365, 205] width 14 height 9
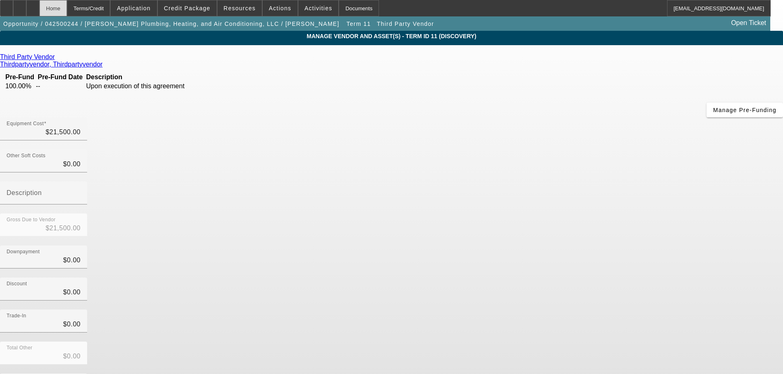
click at [67, 9] on div "Home" at bounding box center [53, 8] width 28 height 16
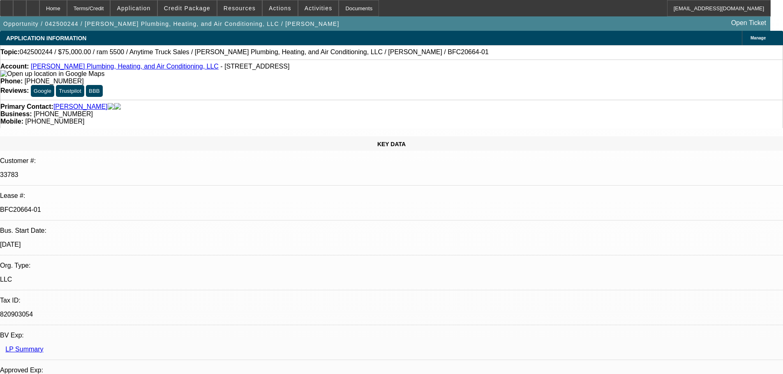
select select "0"
select select "3"
select select "0"
select select "6"
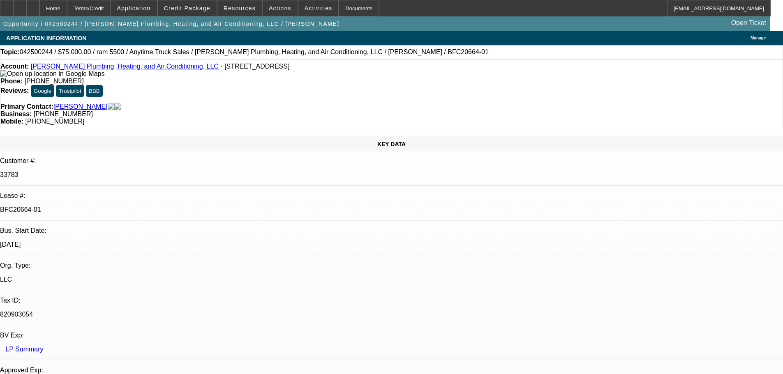
select select "0"
select select "3"
select select "0"
select select "6"
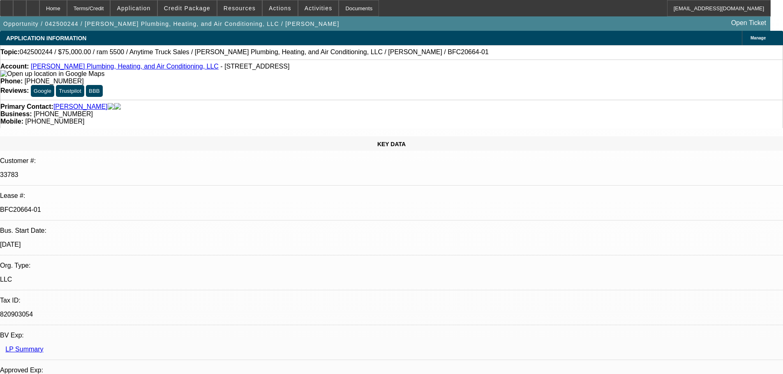
select select "0"
select select "3"
select select "0"
select select "6"
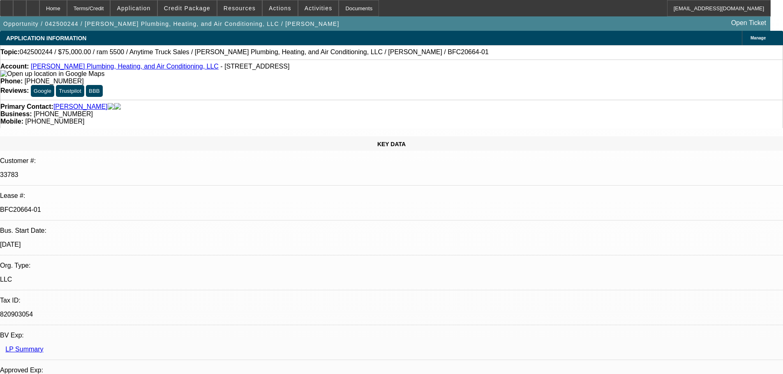
select select "0"
select select "3"
select select "0.1"
select select "4"
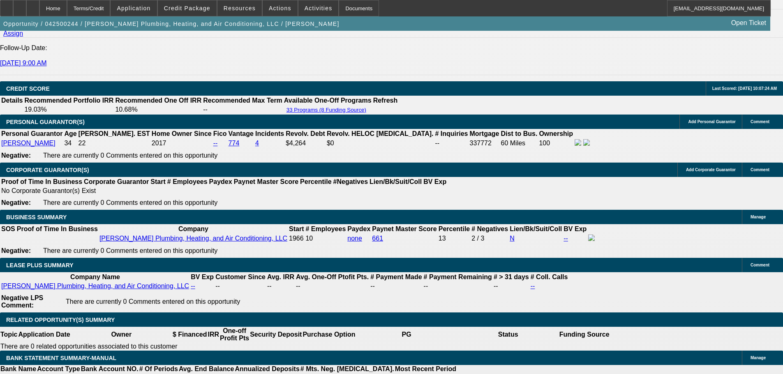
scroll to position [1151, 0]
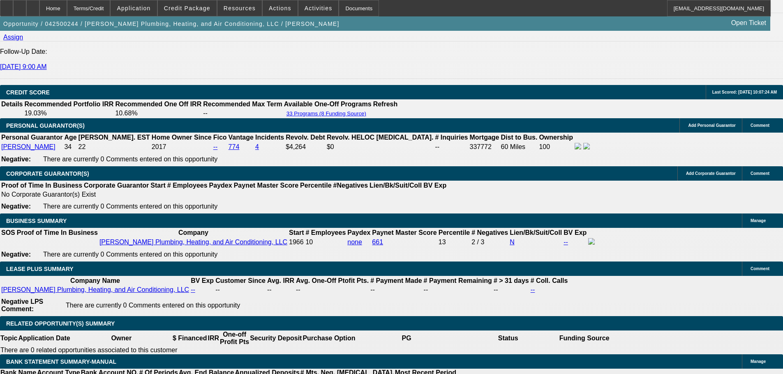
type input "60"
type input "UNKNOWN"
type input "$502.39"
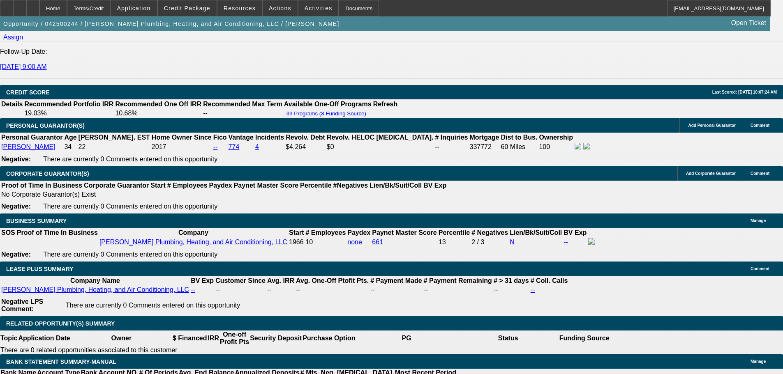
type input "60"
type input "13"
type input "$489.19"
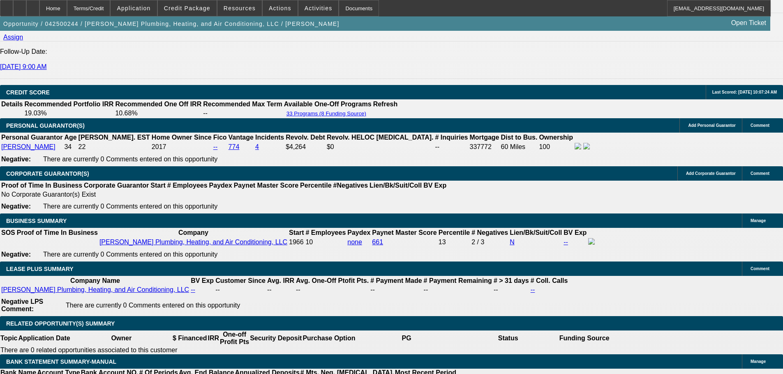
type input "13"
type input "48"
type input "489"
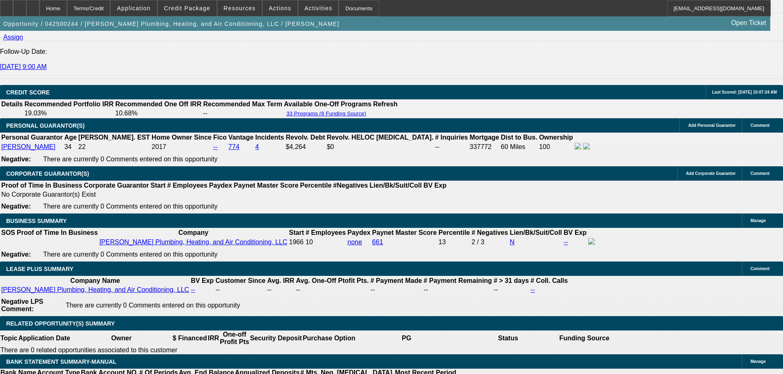
type input "13"
type input "$489.00"
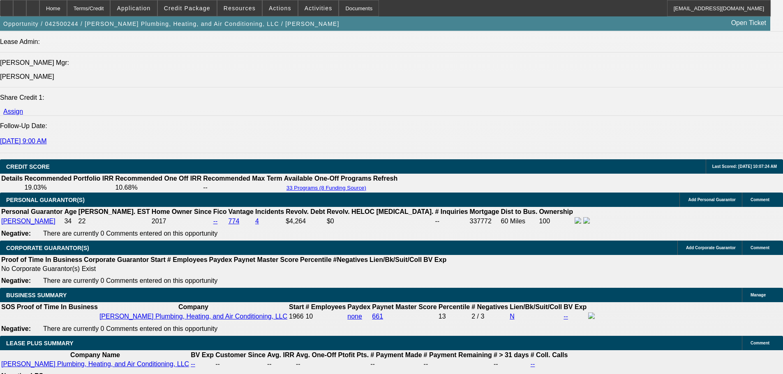
scroll to position [1069, 0]
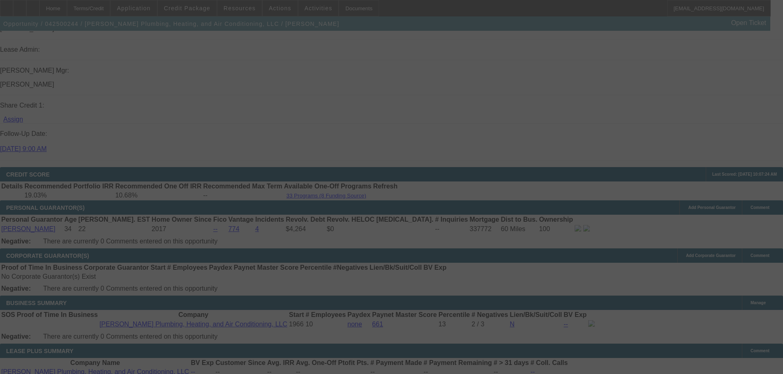
select select "0"
select select "3"
select select "0"
select select "6"
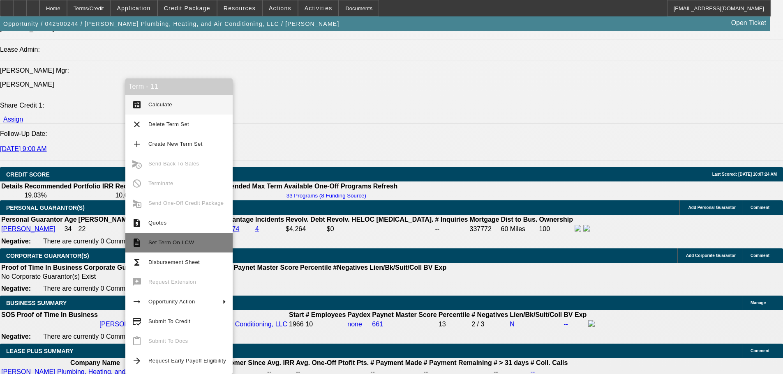
click at [185, 242] on span "Set Term On LCW" at bounding box center [171, 243] width 46 height 6
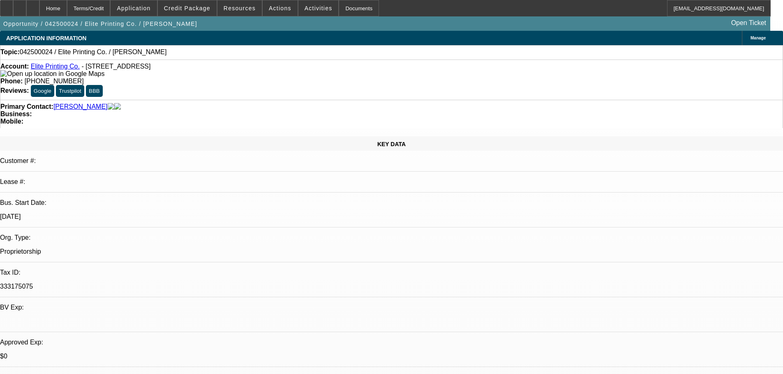
select select "0"
select select "2"
select select "0.1"
select select "4"
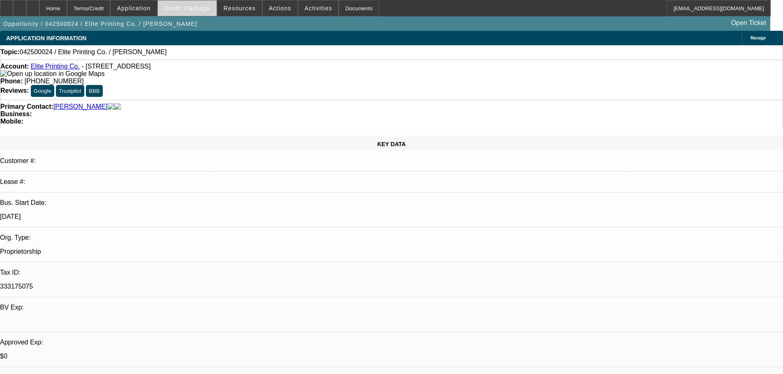
click at [208, 7] on span "Credit Package" at bounding box center [187, 8] width 46 height 7
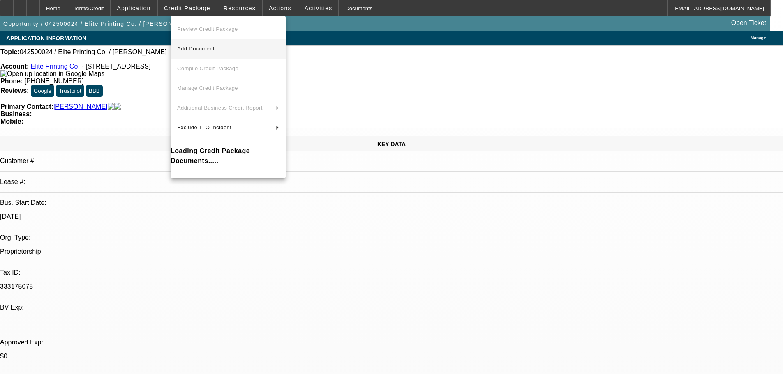
click at [192, 48] on span "Add Document" at bounding box center [195, 49] width 37 height 6
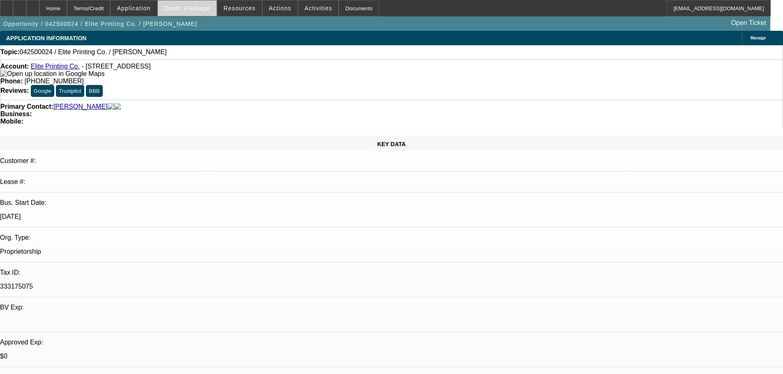
click at [198, 9] on span "Credit Package" at bounding box center [187, 8] width 46 height 7
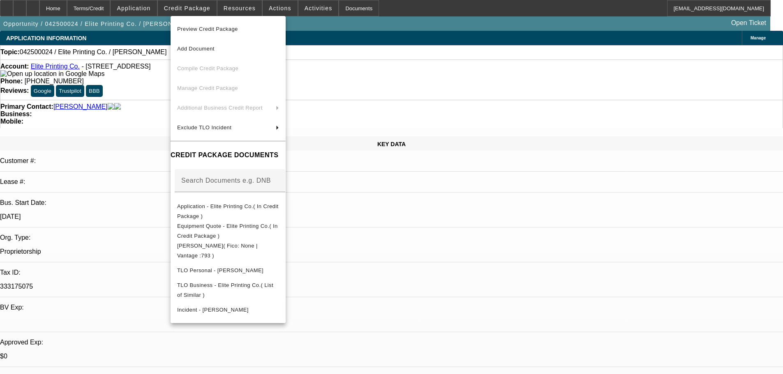
click at [402, 22] on div at bounding box center [391, 187] width 783 height 374
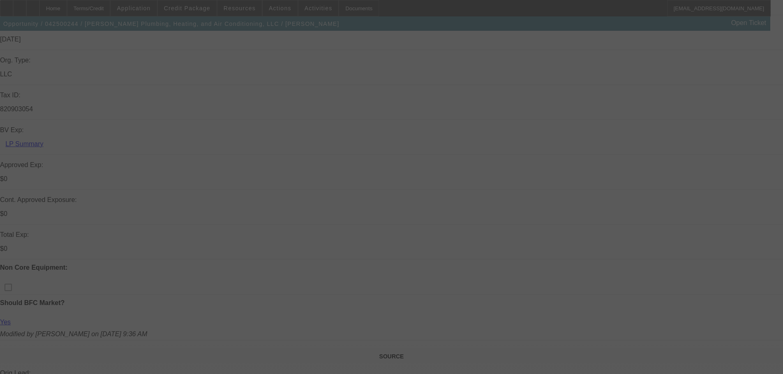
scroll to position [490, 0]
select select "0"
select select "3"
select select "0"
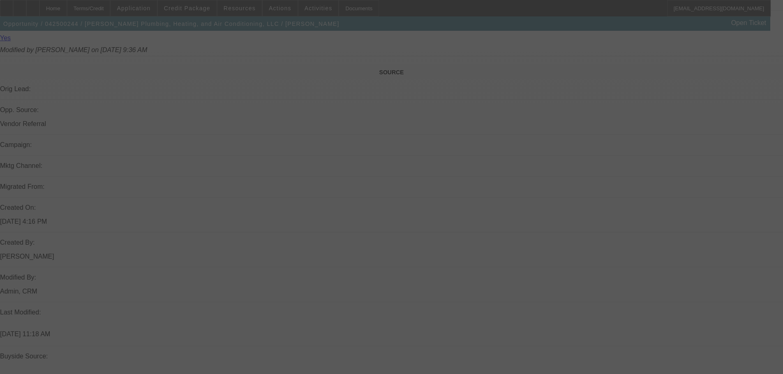
select select "6"
select select "0"
select select "3"
select select "0"
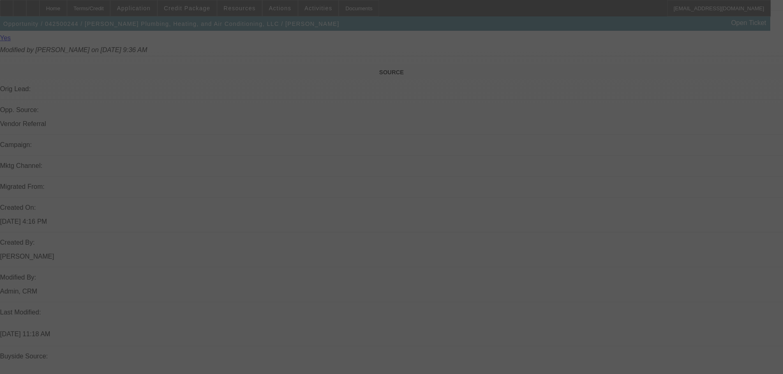
select select "6"
select select "0"
select select "3"
select select "0"
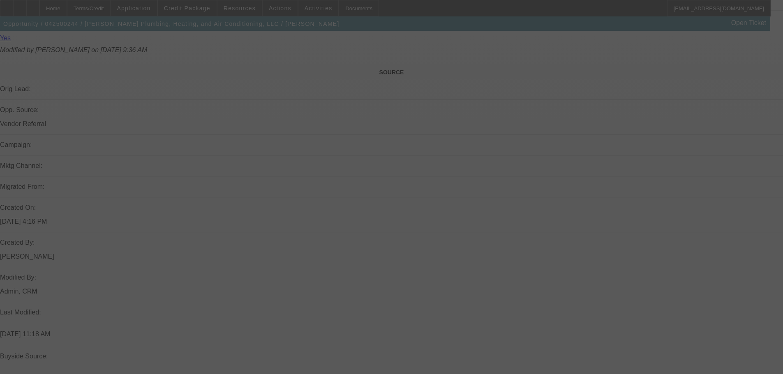
select select "6"
select select "0"
select select "3"
select select "0.1"
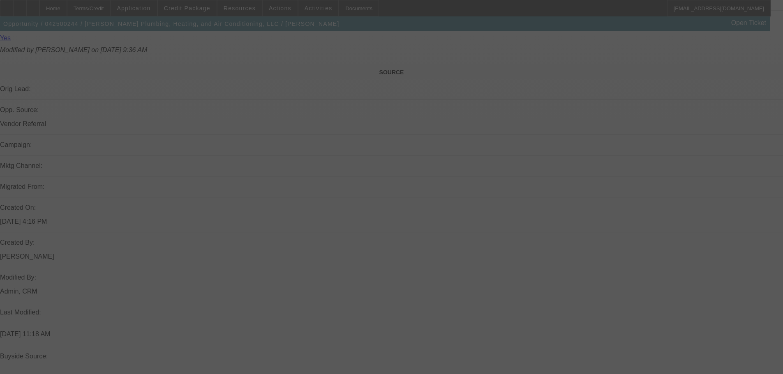
select select "4"
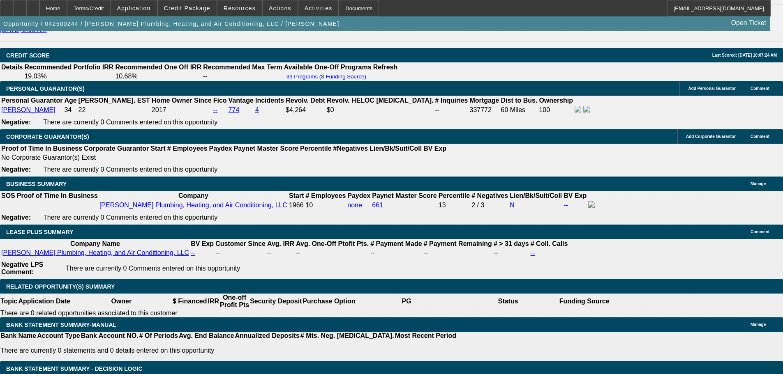
scroll to position [1189, 0]
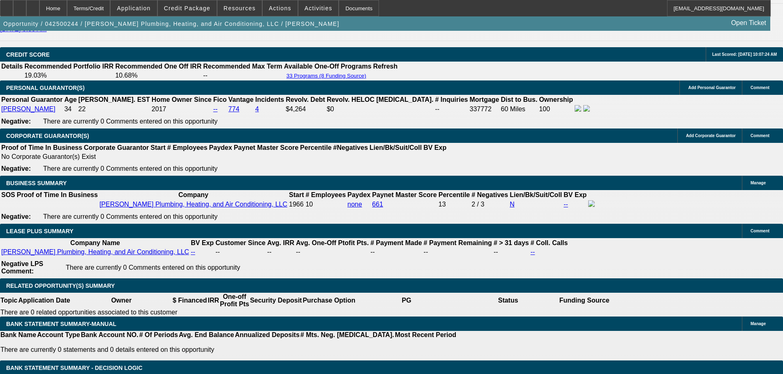
type input "UNKNOWN"
type input "12"
type input "$478.26"
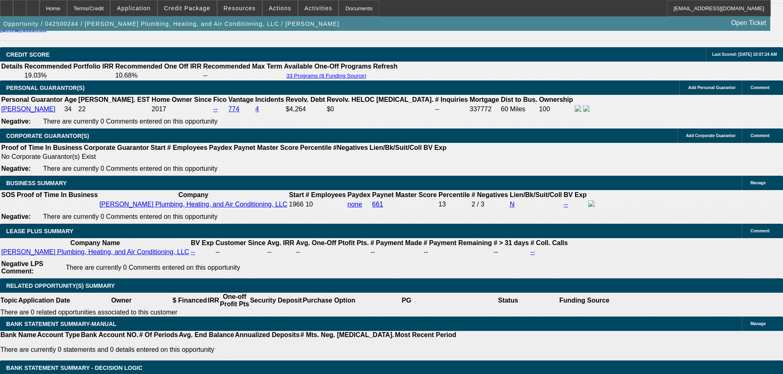
scroll to position [1065, 0]
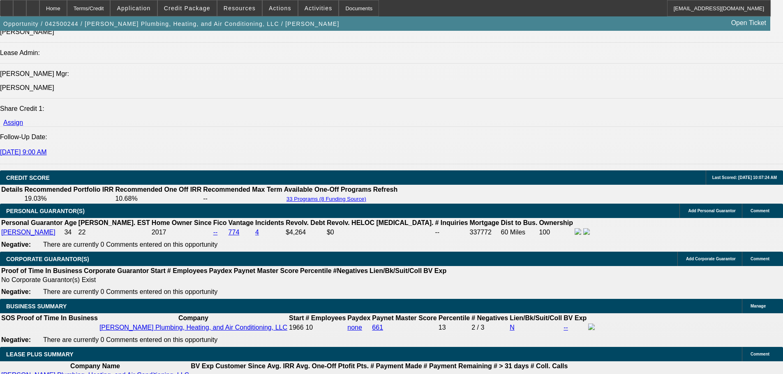
type input "12"
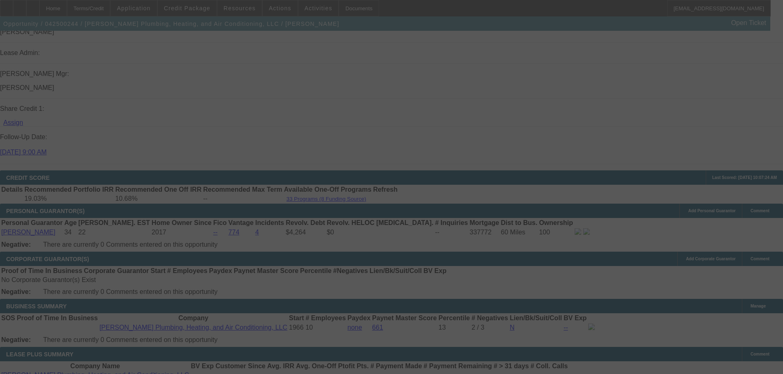
select select "0"
select select "3"
select select "0"
select select "6"
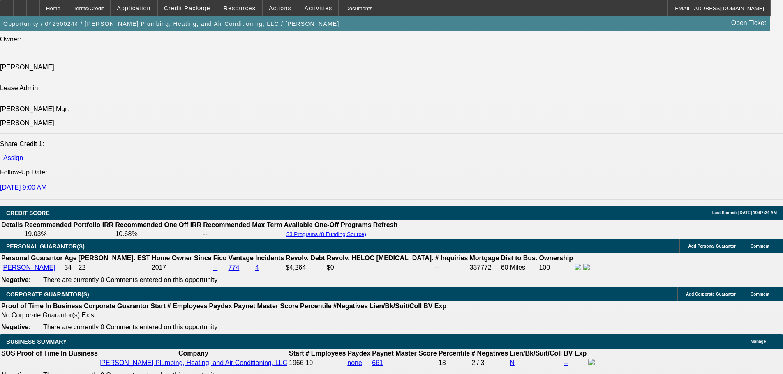
scroll to position [1024, 0]
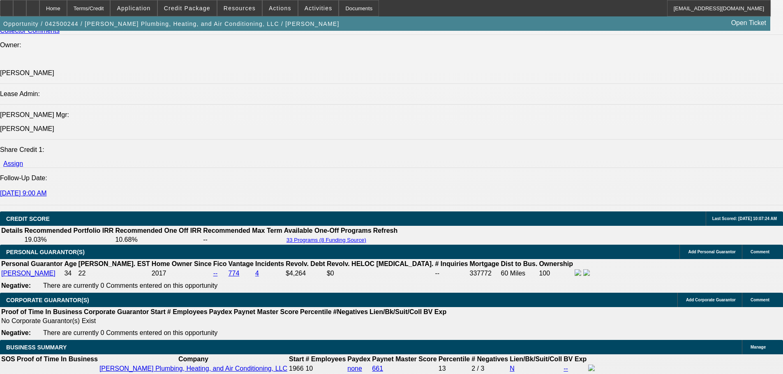
drag, startPoint x: 159, startPoint y: 214, endPoint x: 155, endPoint y: 143, distance: 70.8
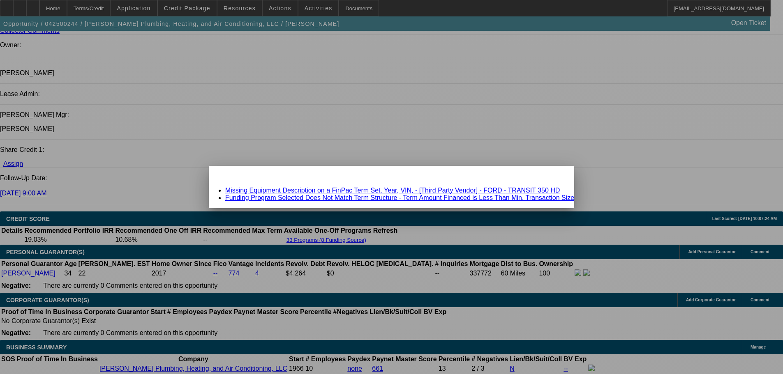
scroll to position [0, 0]
click at [334, 192] on link "Missing Equipment Description on a FinPac Term Set. Year, VIN, - [Third Party V…" at bounding box center [392, 190] width 335 height 7
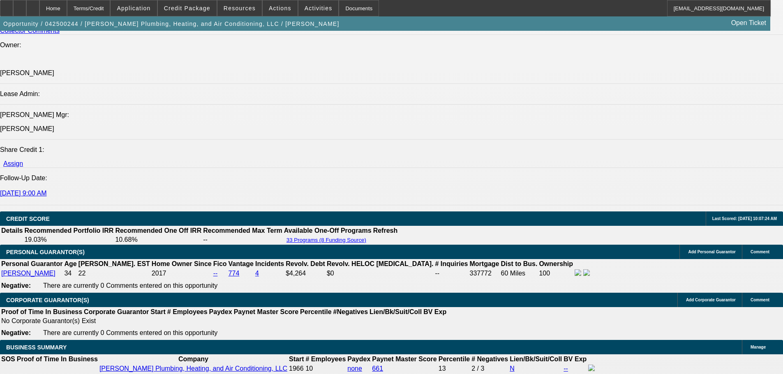
scroll to position [1024, 0]
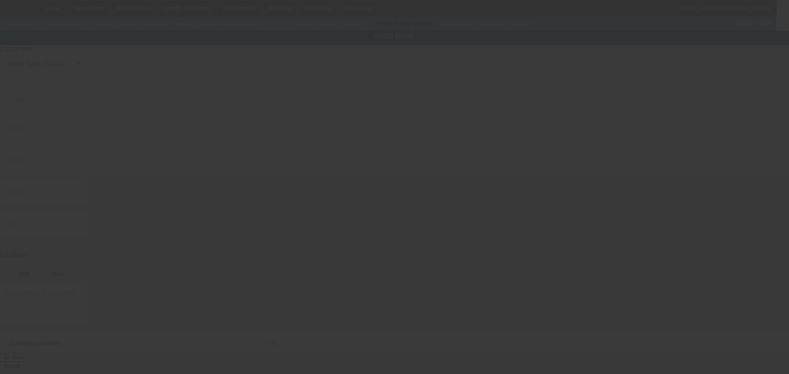
type input "Ford"
type input "TRANSIT 350 HD"
radio input "true"
type input "216 SE 2nd St"
type input "Tulia"
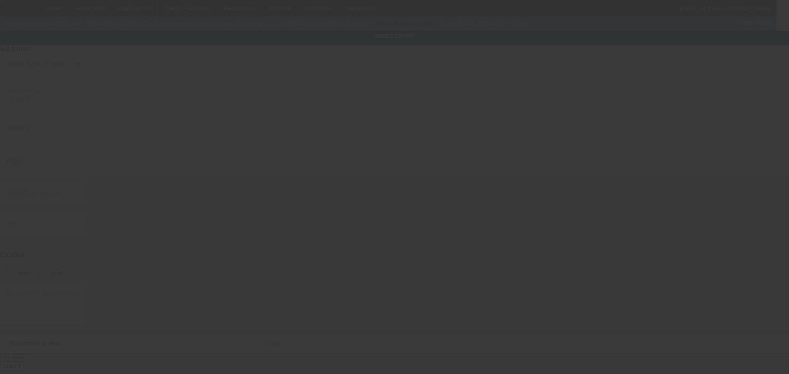
type input "79088"
type input "Swisher"
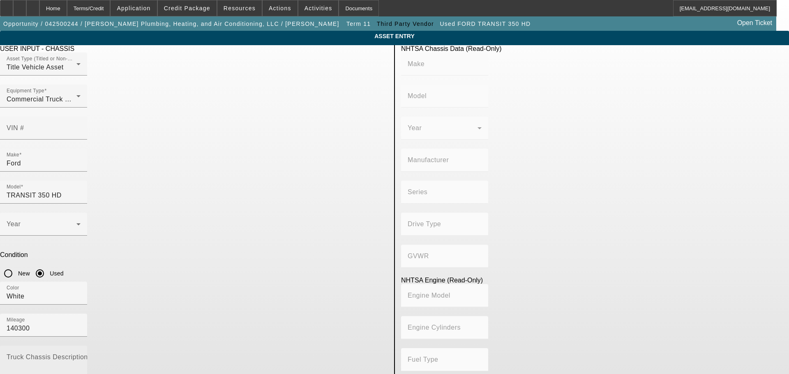
click at [81, 356] on textarea "Truck Chassis Description (Describe the truck chassis only)" at bounding box center [44, 371] width 74 height 30
type textarea "2018 Ford transit 350 HD van"
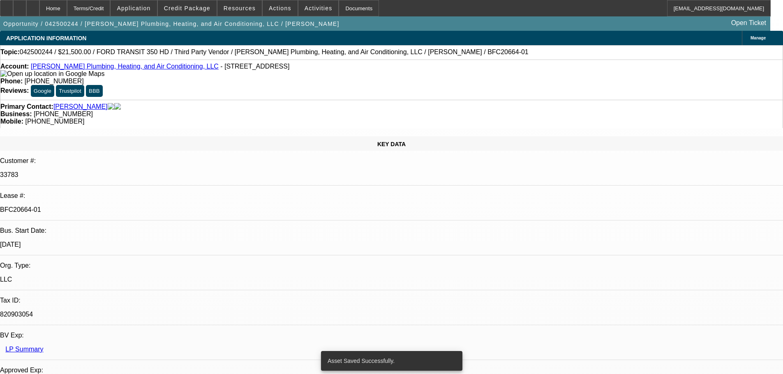
select select "0"
select select "3"
select select "0"
select select "6"
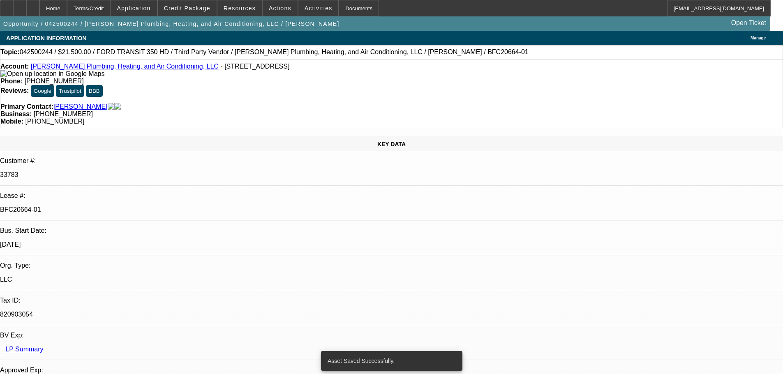
select select "0"
select select "3"
select select "0"
select select "6"
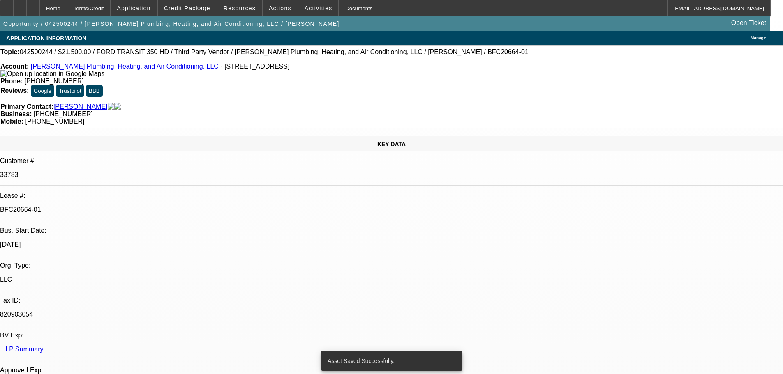
select select "0"
select select "3"
select select "0"
select select "6"
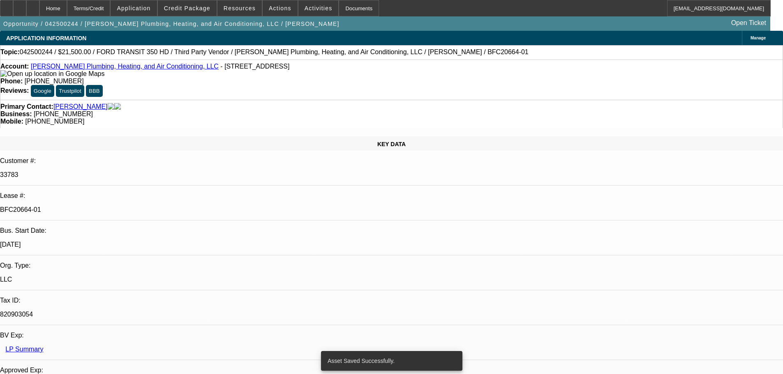
select select "0"
select select "3"
select select "0.1"
select select "4"
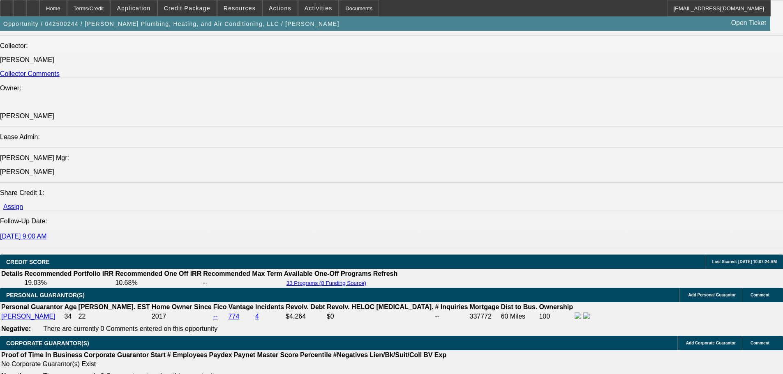
scroll to position [1069, 0]
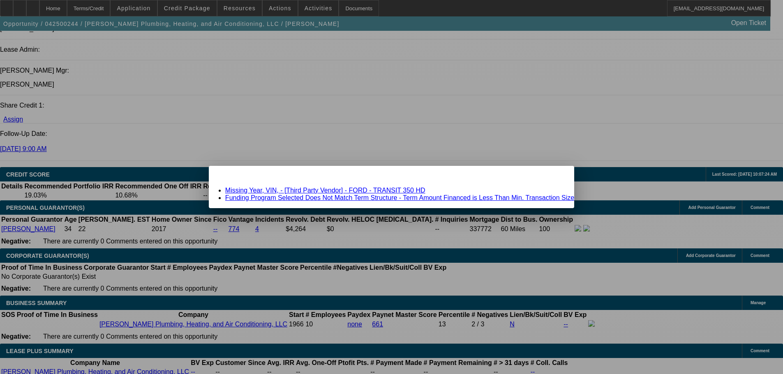
click at [293, 198] on link "Funding Program Selected Does Not Match Term Structure - Term Amount Financed i…" at bounding box center [399, 197] width 349 height 7
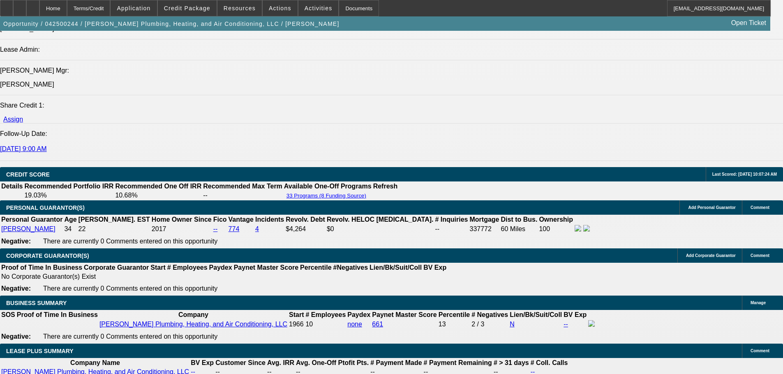
scroll to position [1069, 0]
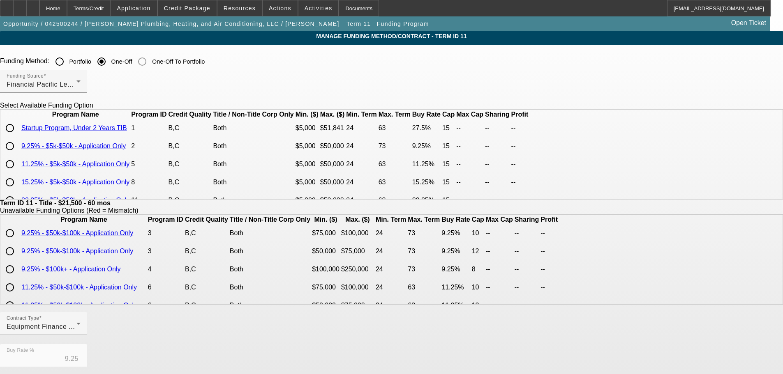
click at [18, 155] on input "radio" at bounding box center [10, 146] width 16 height 16
radio input "true"
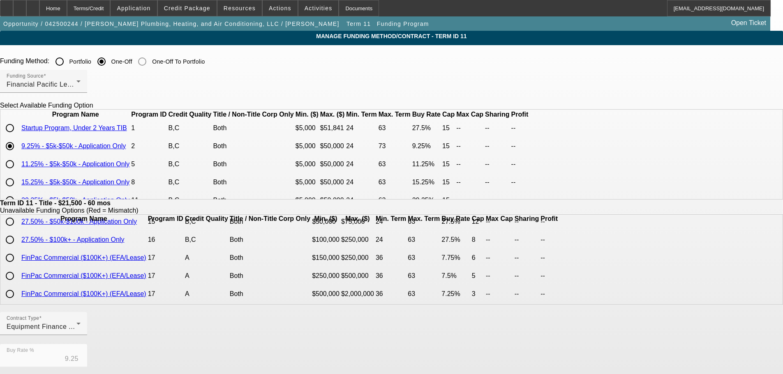
scroll to position [194, 0]
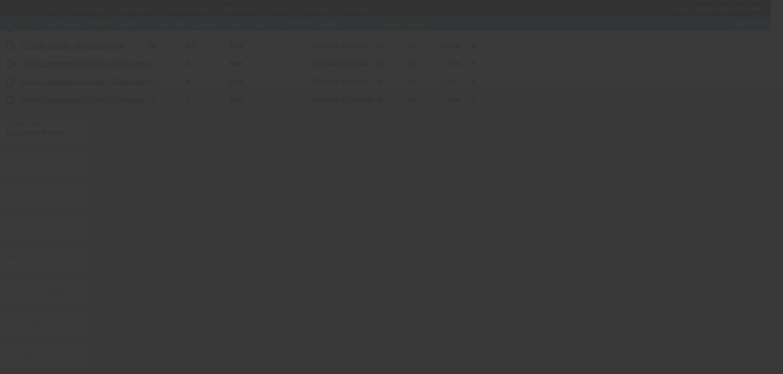
type input "12"
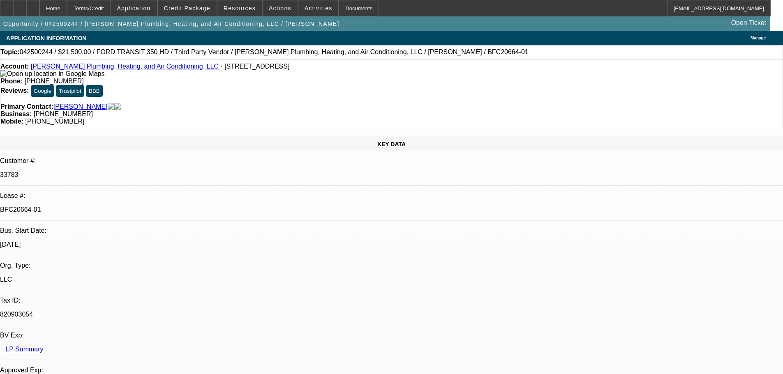
select select "0"
select select "3"
select select "0"
select select "6"
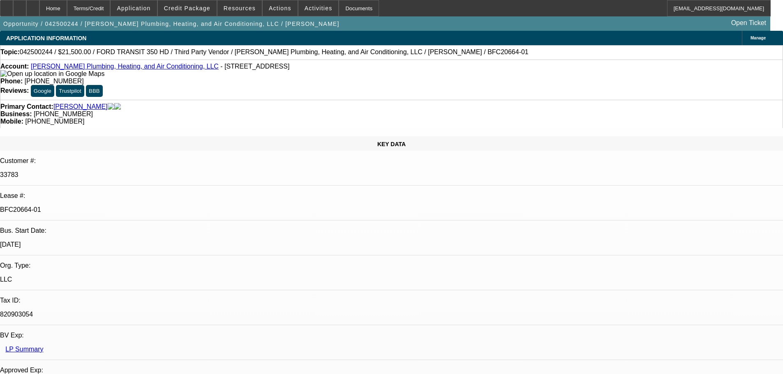
select select "0"
select select "3"
select select "0"
select select "6"
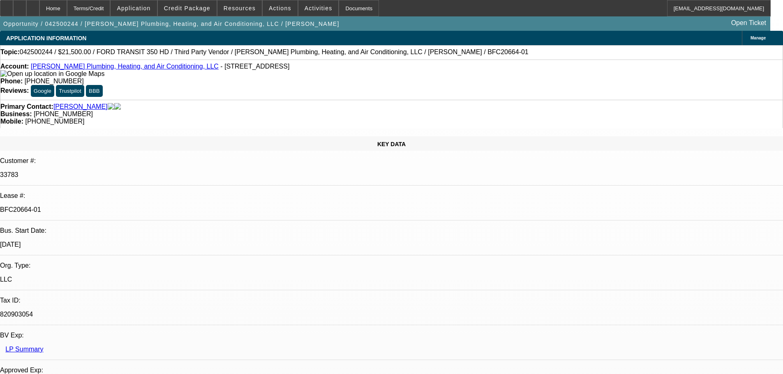
select select "0"
select select "3"
select select "0"
select select "6"
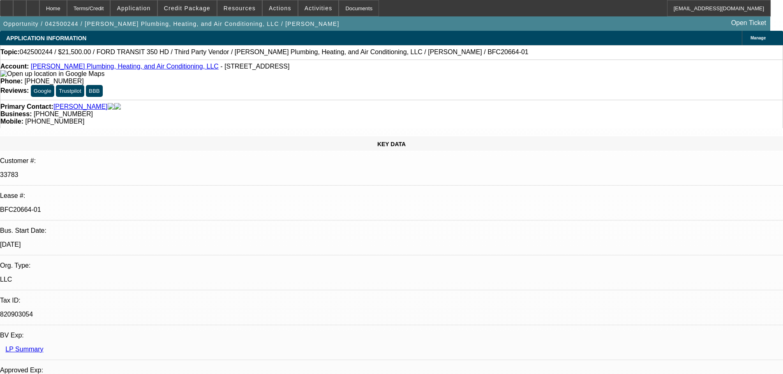
select select "0"
select select "3"
select select "0.1"
select select "4"
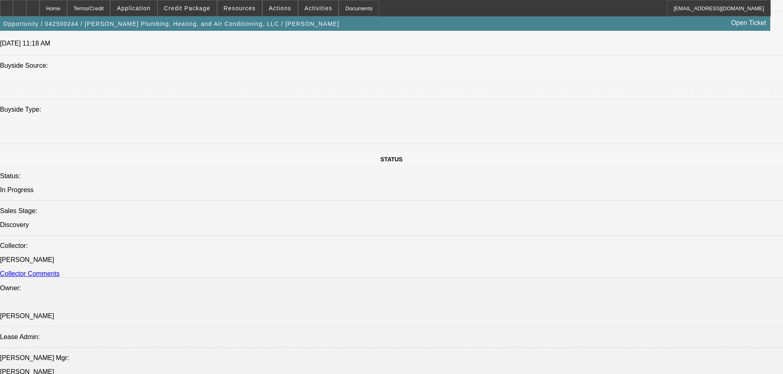
scroll to position [1028, 0]
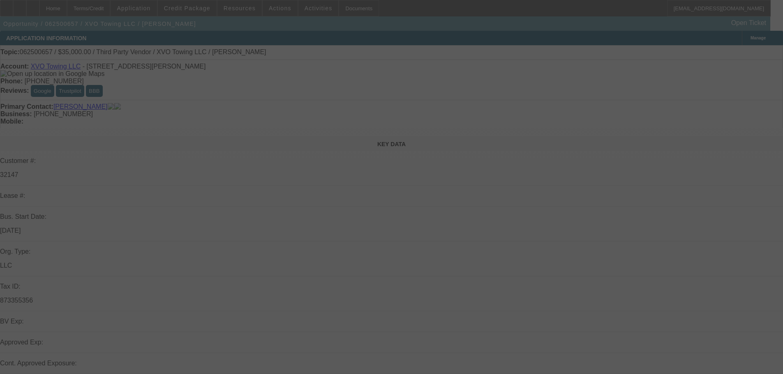
select select "0"
select select "2"
select select "0.1"
select select "4"
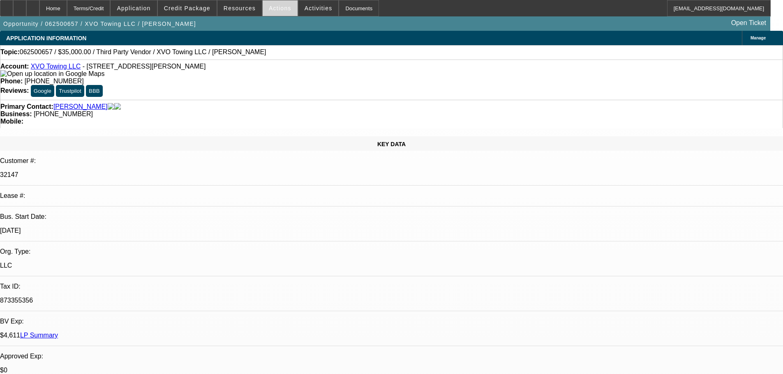
click at [277, 5] on span "Actions" at bounding box center [280, 8] width 23 height 7
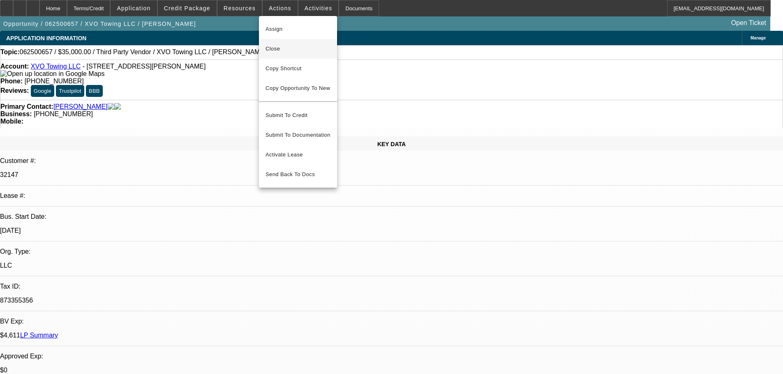
click at [285, 53] on span "Close" at bounding box center [298, 49] width 65 height 10
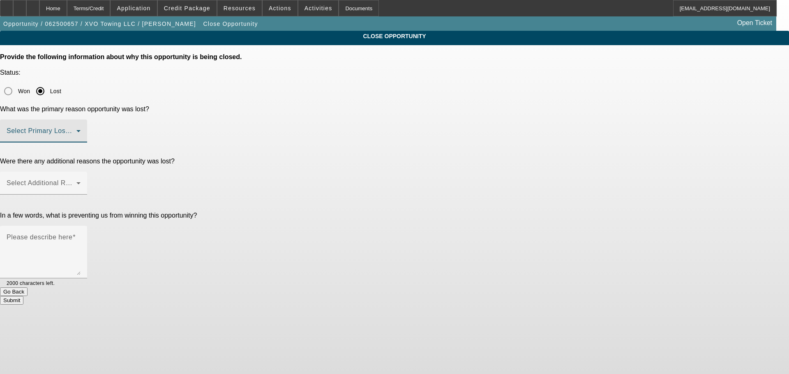
click at [76, 129] on span at bounding box center [42, 134] width 70 height 10
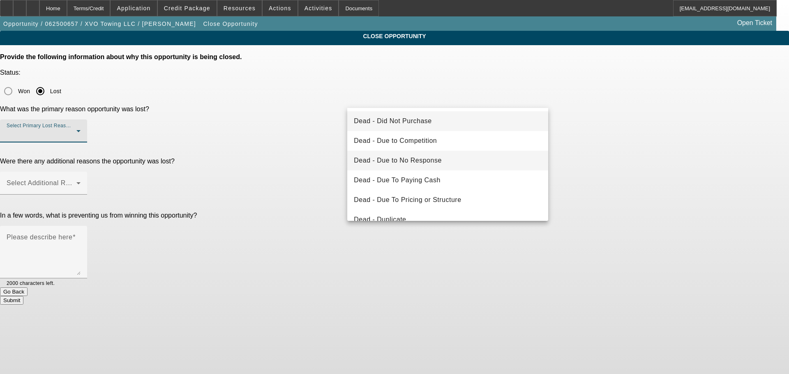
click at [430, 161] on span "Dead - Due to No Response" at bounding box center [398, 161] width 88 height 10
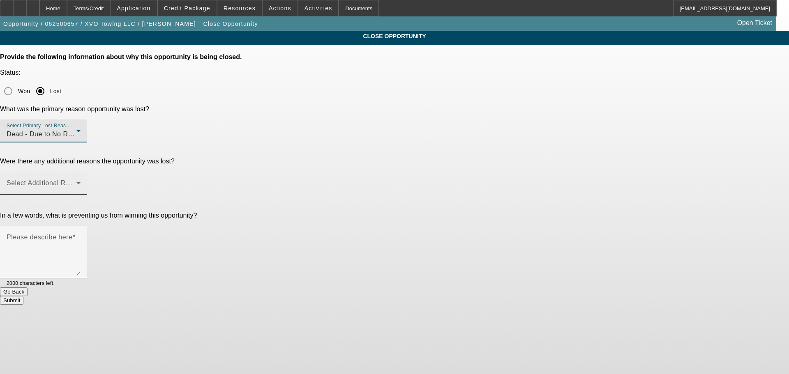
click at [76, 182] on span at bounding box center [42, 187] width 70 height 10
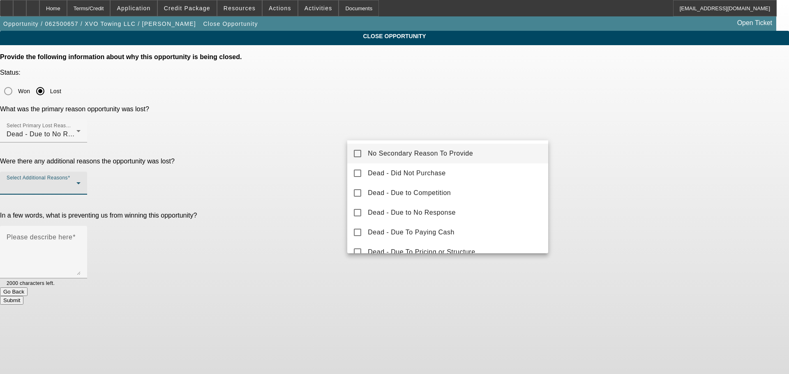
click at [354, 151] on mat-option "No Secondary Reason To Provide" at bounding box center [447, 154] width 201 height 20
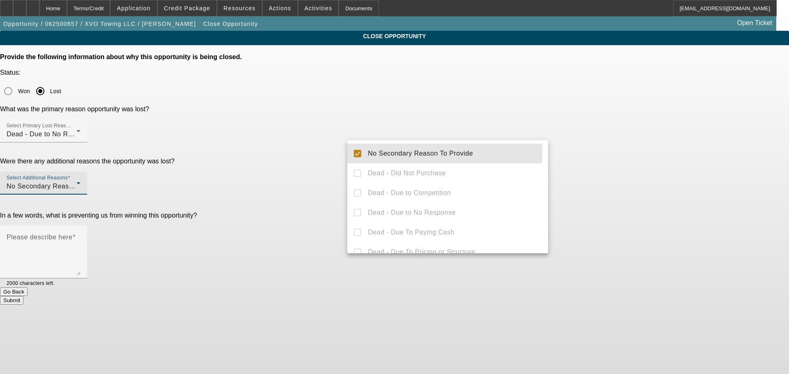
click at [322, 159] on div at bounding box center [394, 187] width 789 height 374
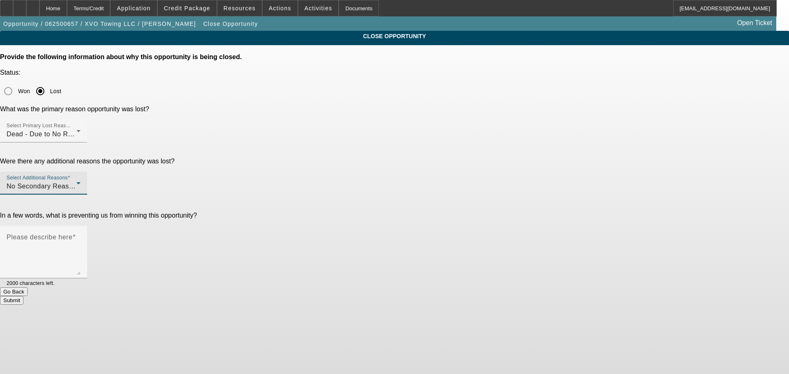
click at [112, 183] on span "No Secondary Reason To Provide" at bounding box center [59, 186] width 105 height 7
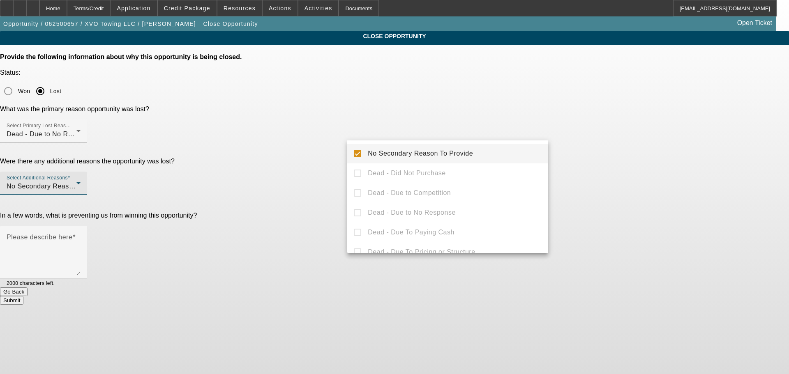
click at [356, 151] on mat-pseudo-checkbox at bounding box center [357, 153] width 7 height 7
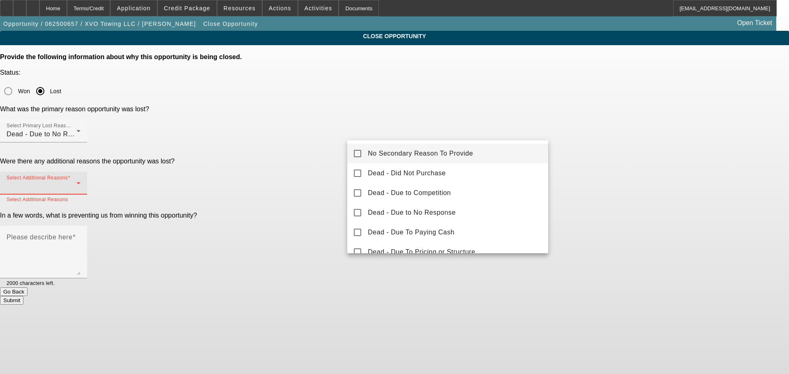
drag, startPoint x: 357, startPoint y: 164, endPoint x: 344, endPoint y: 179, distance: 20.1
click at [356, 168] on mat-option "Dead - Did Not Purchase" at bounding box center [447, 174] width 201 height 20
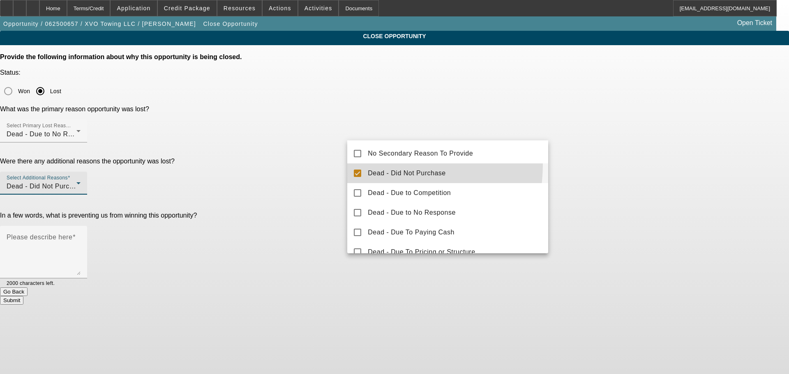
click at [325, 181] on div at bounding box center [394, 187] width 789 height 374
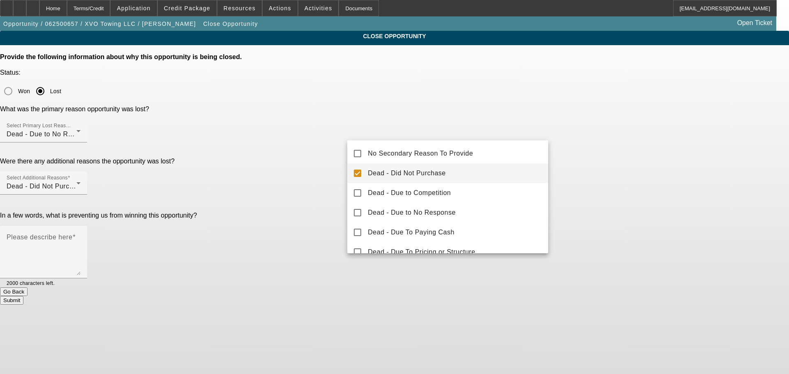
click at [325, 181] on div at bounding box center [394, 187] width 789 height 374
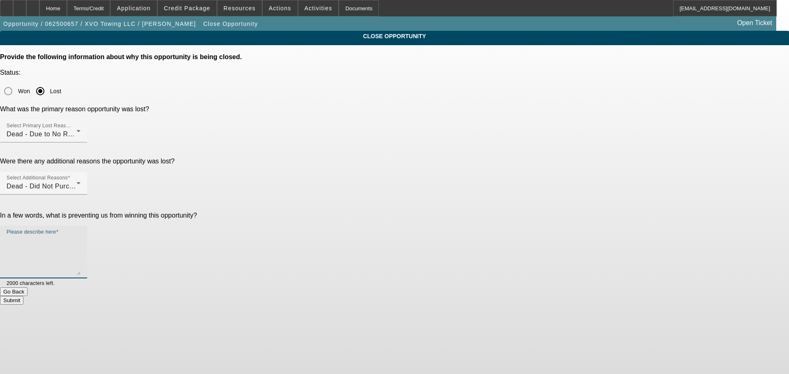
click at [81, 236] on textarea "Please describe here" at bounding box center [44, 255] width 74 height 39
type textarea "tabs in retention"
click at [23, 296] on button "Submit" at bounding box center [11, 300] width 23 height 9
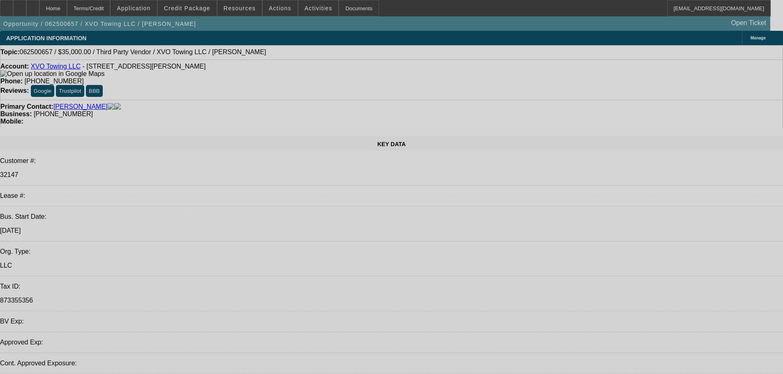
select select "0"
select select "2"
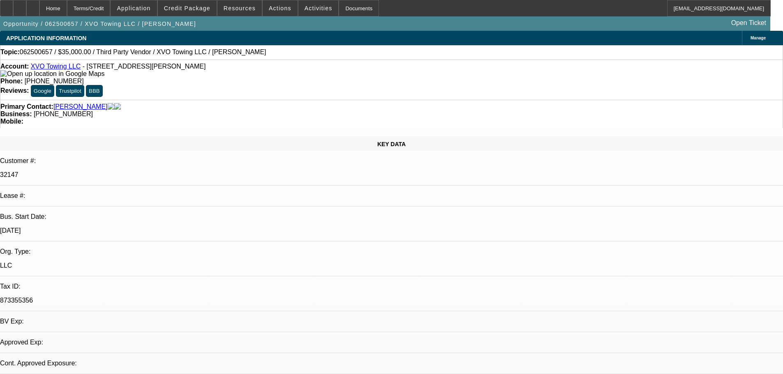
select select "0.1"
select select "1"
select select "2"
select select "4"
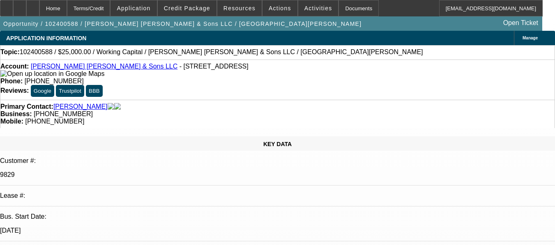
select select "0"
select select "2"
select select "0"
select select "6"
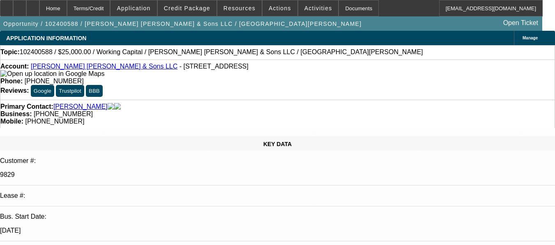
select select "0"
select select "2"
select select "0"
select select "6"
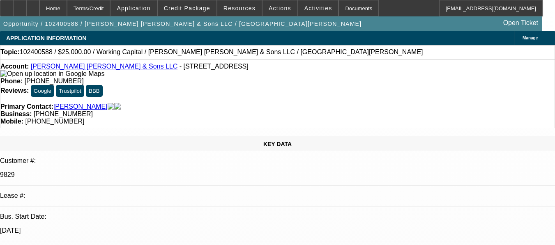
select select "0"
select select "2"
select select "0"
select select "6"
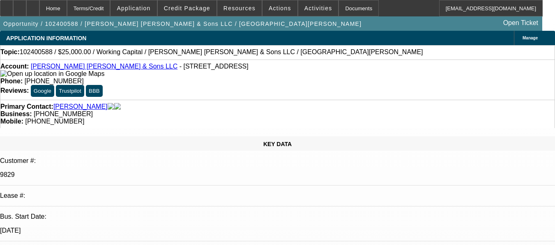
select select "0"
select select "2"
select select "0"
select select "6"
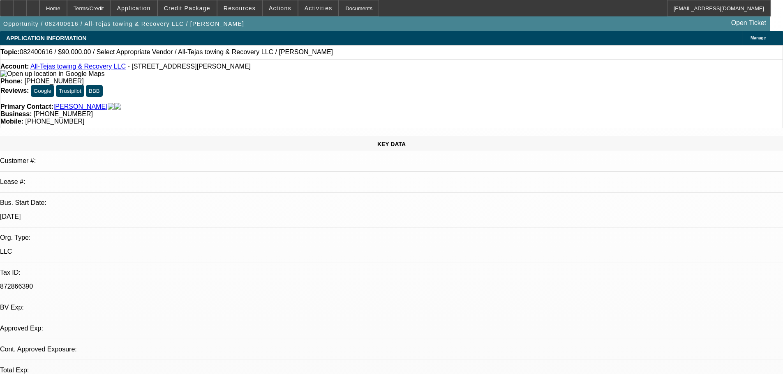
select select "0"
select select "2"
select select "0.1"
select select "4"
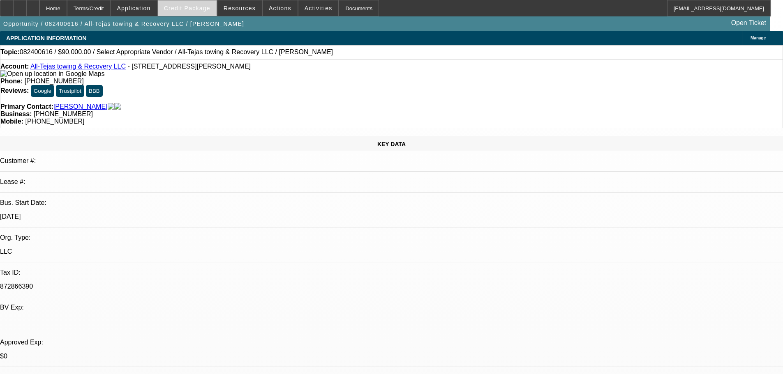
click at [203, 14] on span at bounding box center [187, 8] width 59 height 20
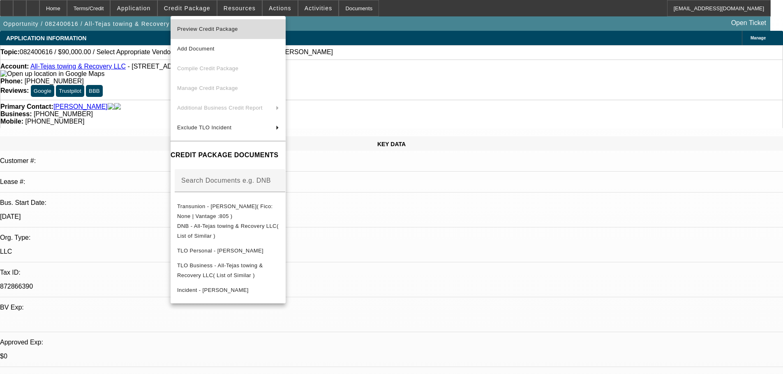
click at [222, 30] on span "Preview Credit Package" at bounding box center [207, 29] width 61 height 6
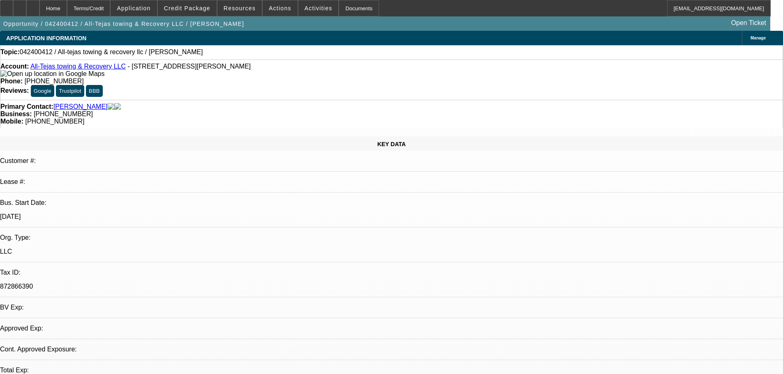
select select "0"
select select "2"
select select "0.1"
select select "4"
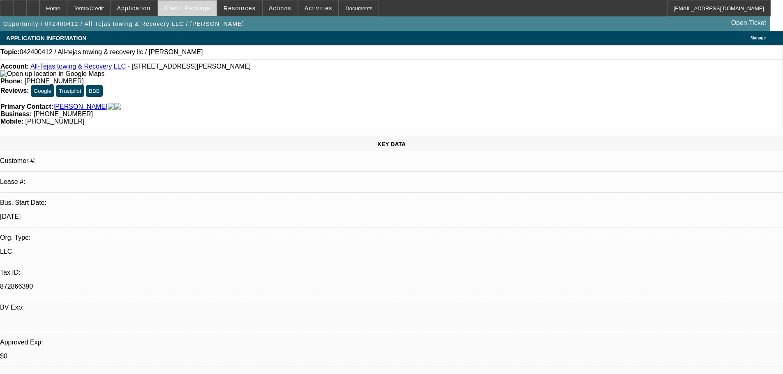
click at [200, 9] on span "Credit Package" at bounding box center [187, 8] width 46 height 7
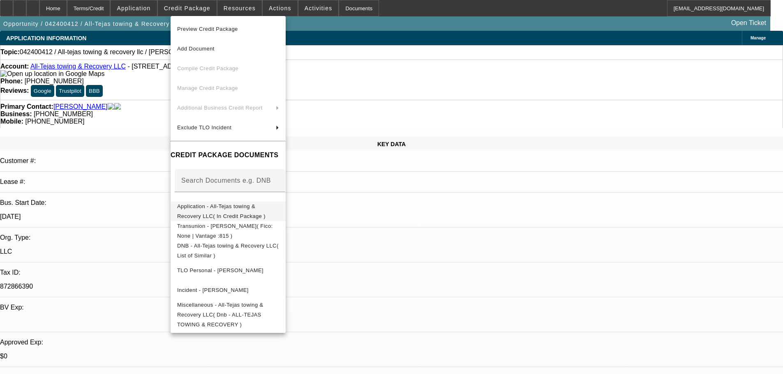
click at [213, 207] on span "Application - All-Tejas towing & Recovery LLC( In Credit Package )" at bounding box center [221, 211] width 88 height 16
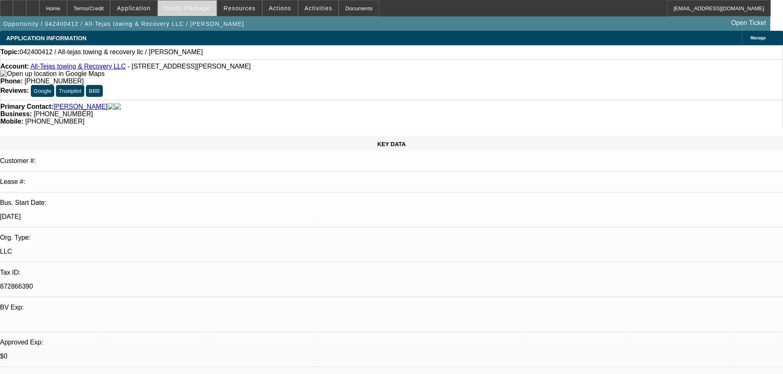
click at [187, 3] on span at bounding box center [187, 8] width 59 height 20
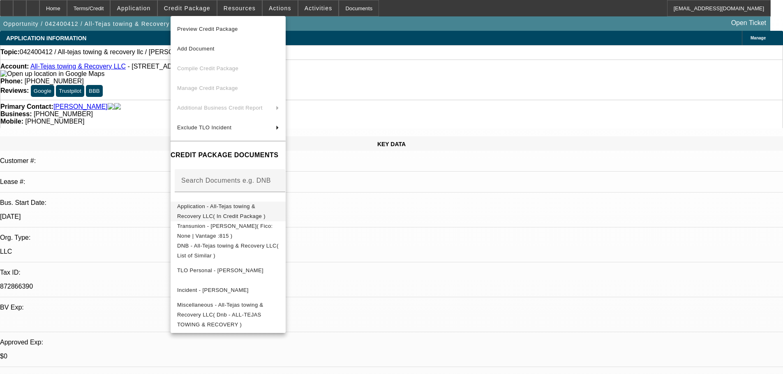
click at [223, 202] on button "Application - All-Tejas towing & Recovery LLC( In Credit Package )" at bounding box center [228, 212] width 115 height 20
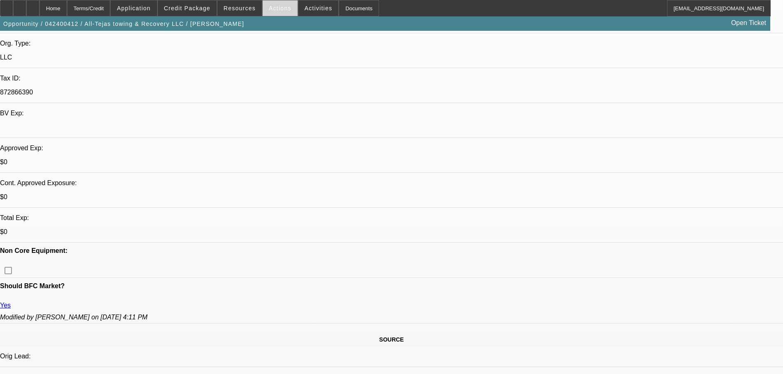
scroll to position [41, 0]
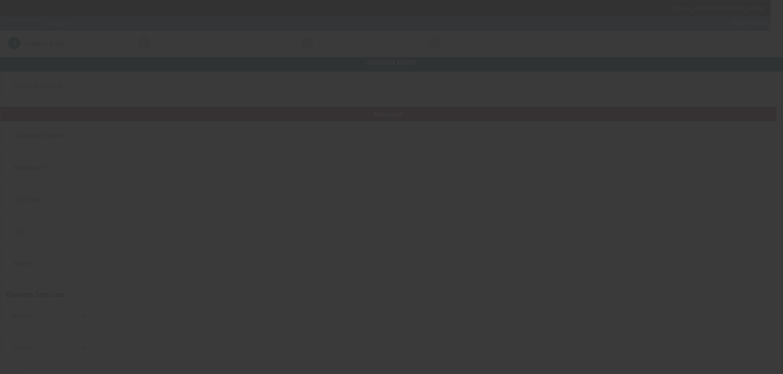
type input "All-Tejas towing & Recovery LLC"
type input "[GEOGRAPHIC_DATA][PERSON_NAME]"
type input "77073"
type input "[GEOGRAPHIC_DATA]"
type input "[PHONE_NUMBER]"
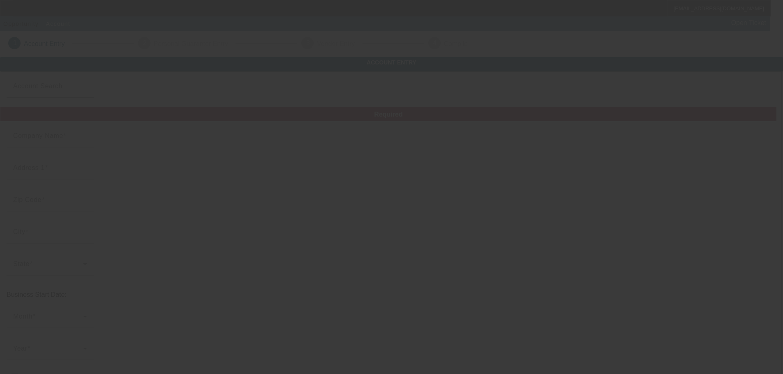
type input "[EMAIL_ADDRESS][DOMAIN_NAME]"
type input "872866390"
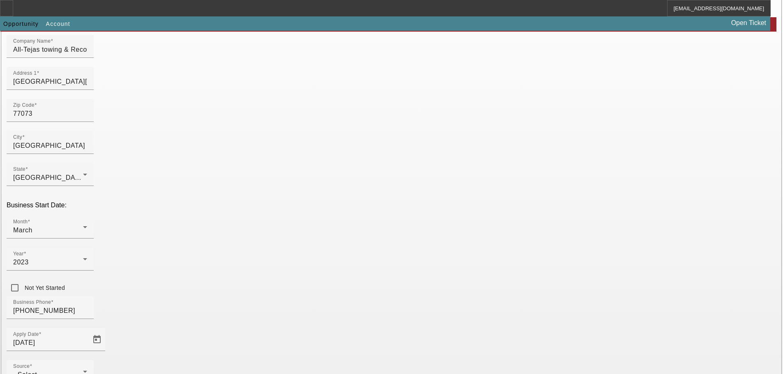
scroll to position [144, 0]
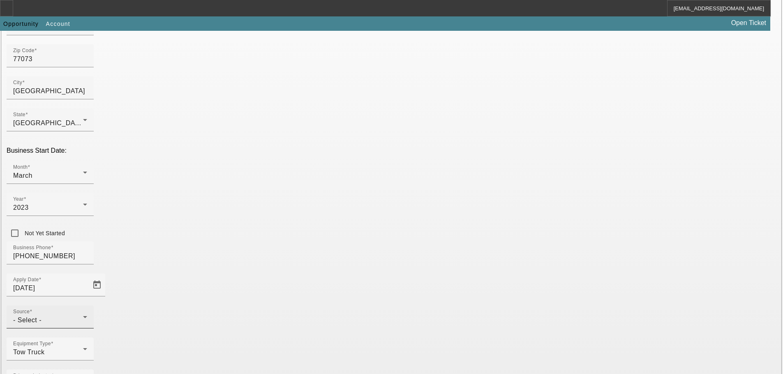
click at [83, 316] on div "- Select -" at bounding box center [48, 321] width 70 height 10
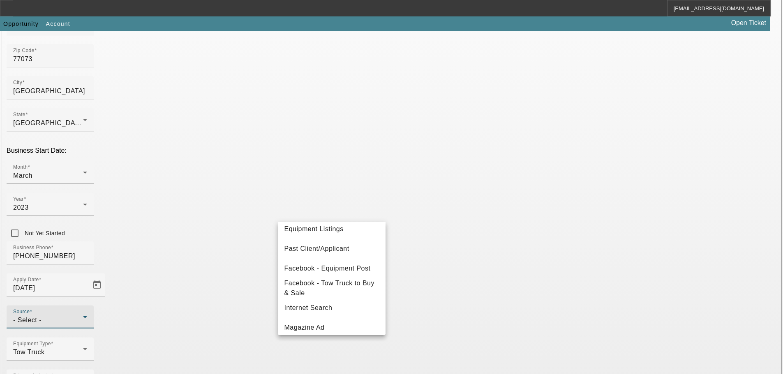
scroll to position [123, 0]
click at [309, 234] on span "Past Client/Applicant" at bounding box center [316, 231] width 65 height 10
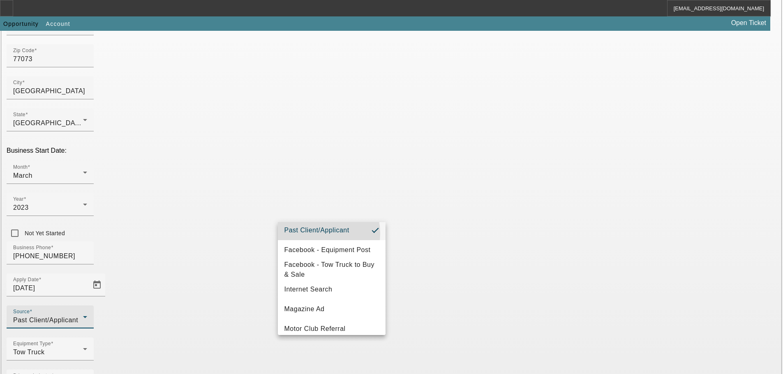
scroll to position [0, 0]
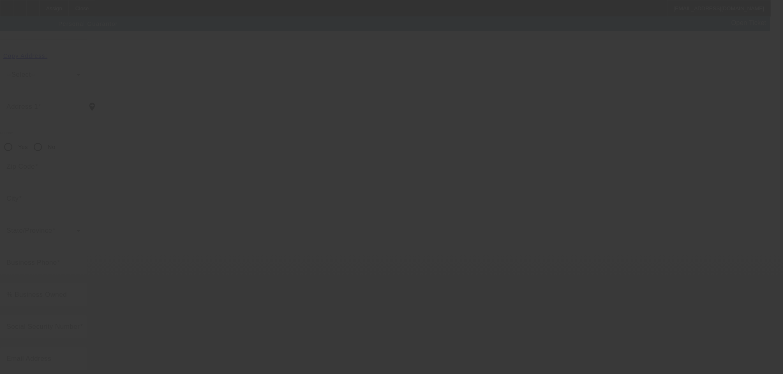
scroll to position [28, 0]
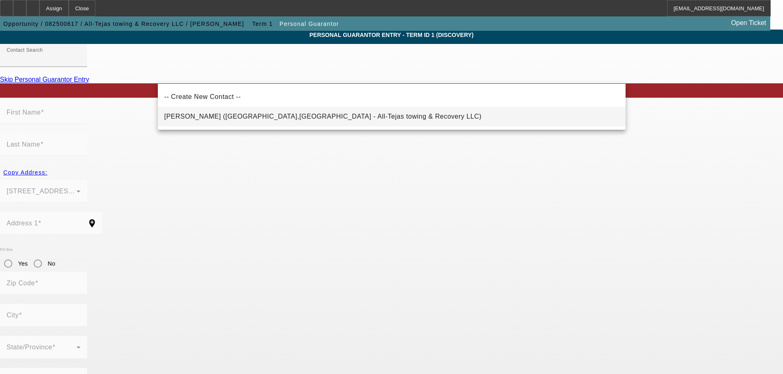
click at [180, 118] on span "Ruiz-Granados, Joel (Houston,TX - All-Tejas towing & Recovery LLC)" at bounding box center [322, 116] width 317 height 7
type input "Ruiz-Granados, Joel (Houston,TX - All-Tejas towing & Recovery LLC)"
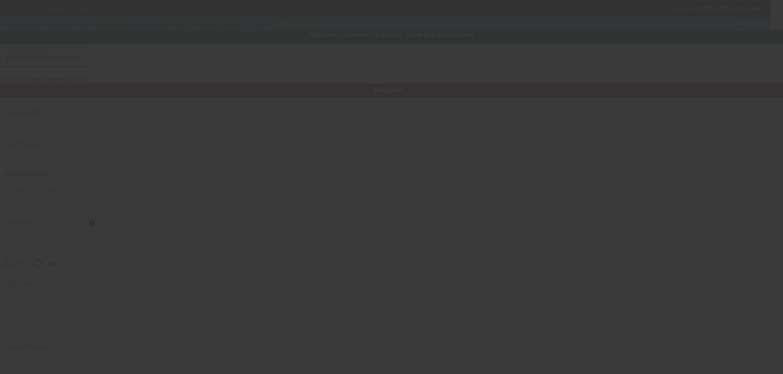
type input "Joel"
type input "Ruiz-Granados"
type input "20618 Thorne Haven Dr."
radio input "true"
type input "77073"
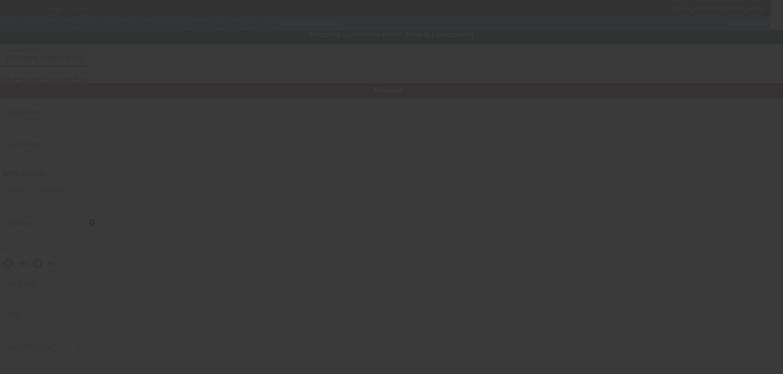
type input "Houston"
type input "[PHONE_NUMBER]"
type input "100"
type input "737-63-8185"
type input "alltejas0323@gmail.com"
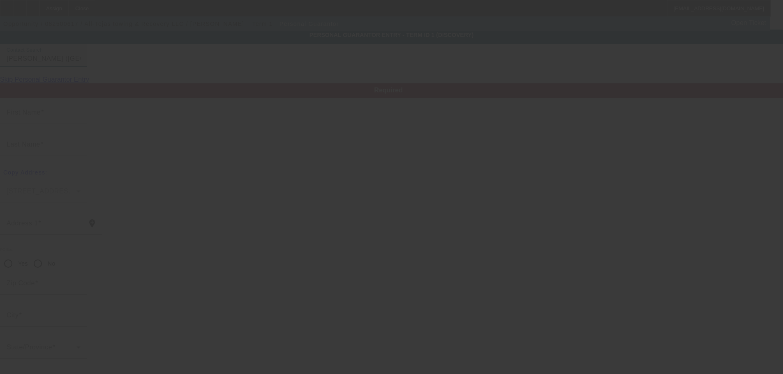
type input "[PHONE_NUMBER]"
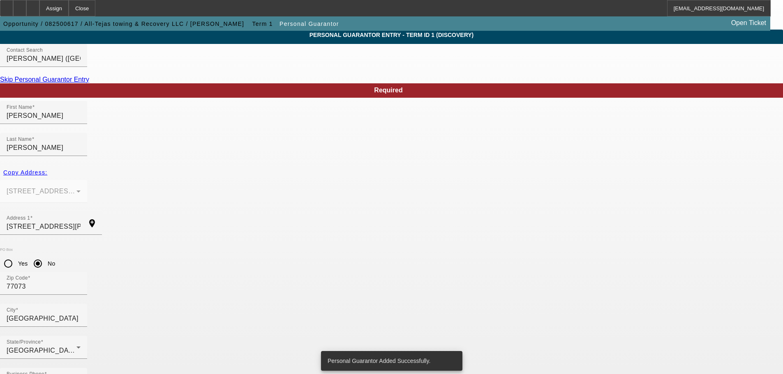
scroll to position [0, 0]
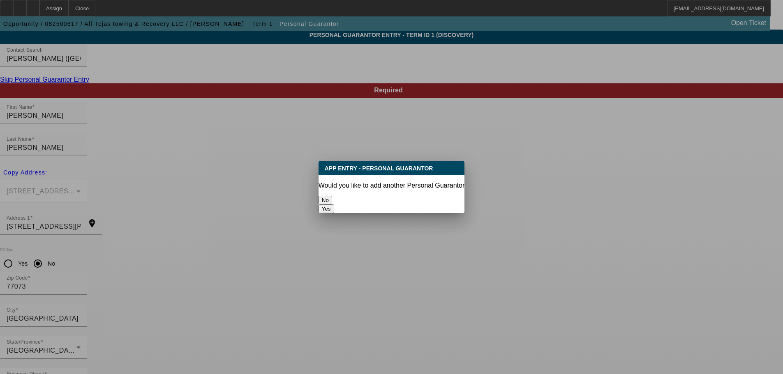
click at [332, 200] on button "No" at bounding box center [326, 200] width 14 height 9
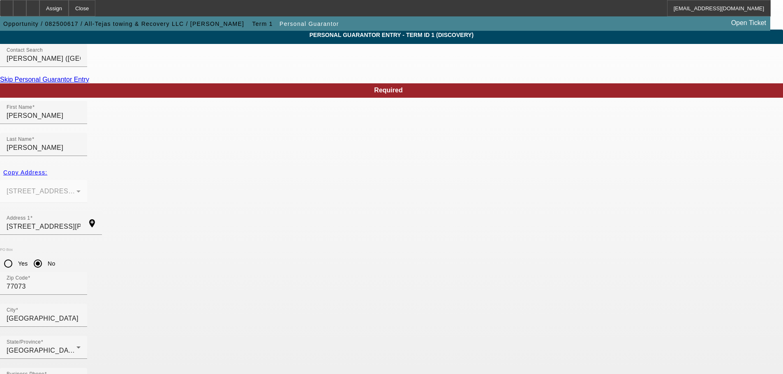
scroll to position [28, 0]
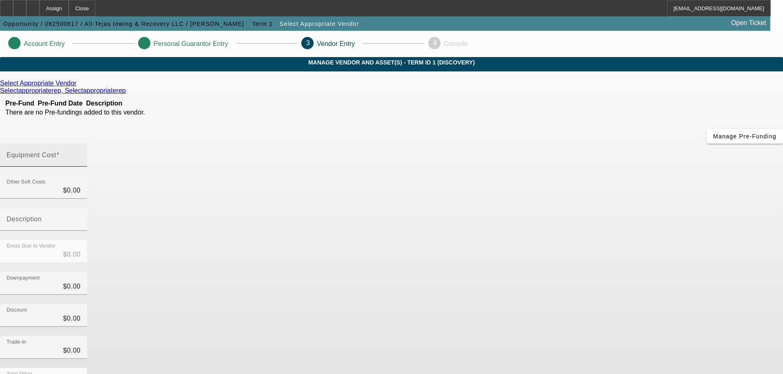
click at [56, 152] on mat-label "Equipment Cost" at bounding box center [32, 155] width 50 height 7
click at [81, 154] on input "Equipment Cost" at bounding box center [44, 159] width 74 height 10
type input "5"
type input "$5.00"
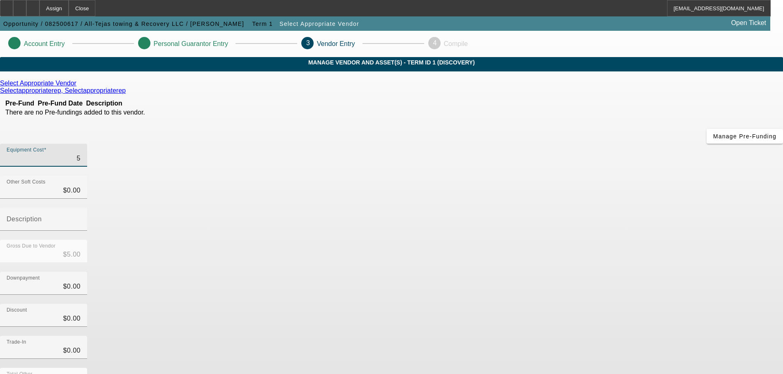
type input "50"
type input "$50.00"
type input "500"
type input "$500.00"
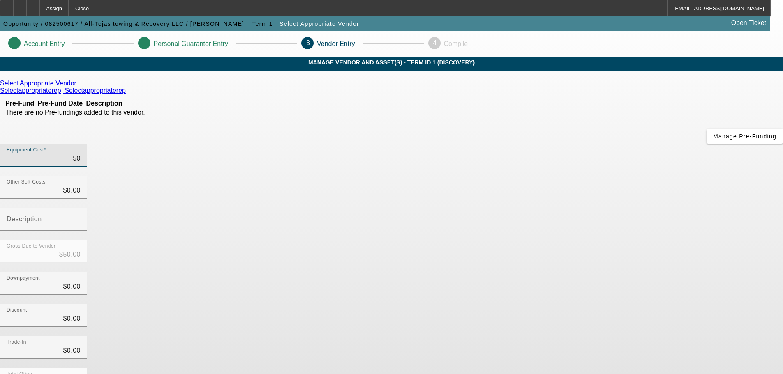
type input "$500.00"
type input "5000"
type input "$5,000.00"
type input "50000"
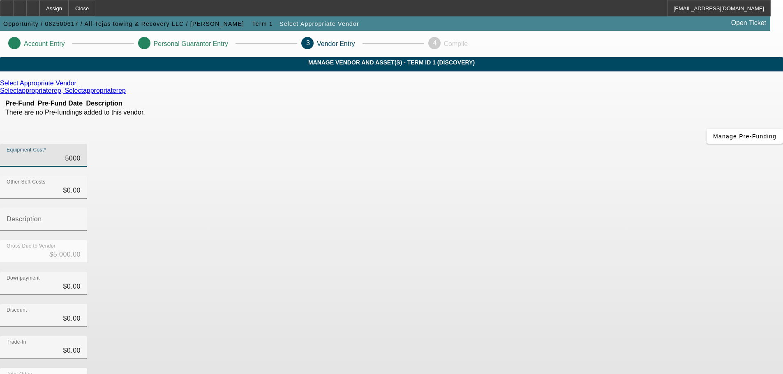
type input "$50,000.00"
click at [623, 144] on div "Equipment Cost $50,000.00" at bounding box center [391, 160] width 783 height 32
click at [79, 87] on icon at bounding box center [79, 83] width 0 height 7
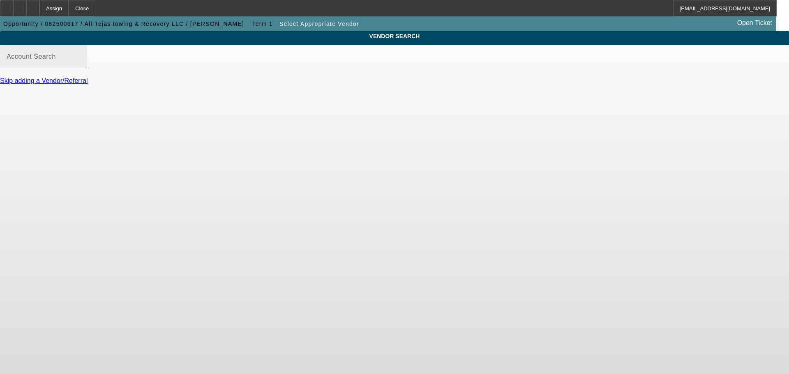
click at [56, 60] on mat-label "Account Search" at bounding box center [31, 56] width 49 height 7
click at [81, 64] on input "Account Search" at bounding box center [44, 60] width 74 height 10
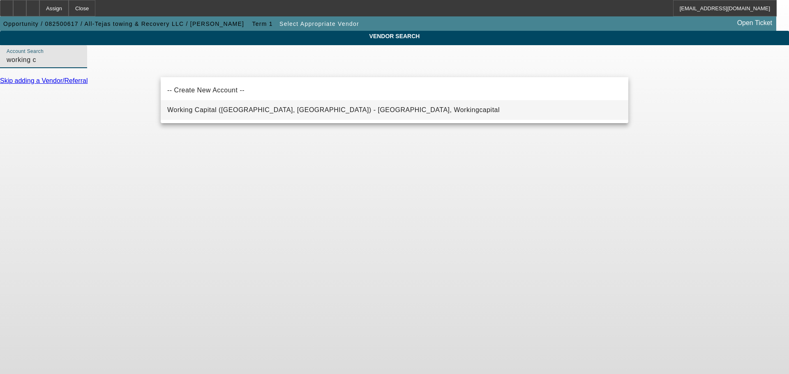
click at [250, 100] on mat-option "Working Capital (Northbrook, IL) - Workingcapital, Workingcapital" at bounding box center [395, 110] width 468 height 20
type input "Working Capital (Northbrook, IL) - Workingcapital, Workingcapital"
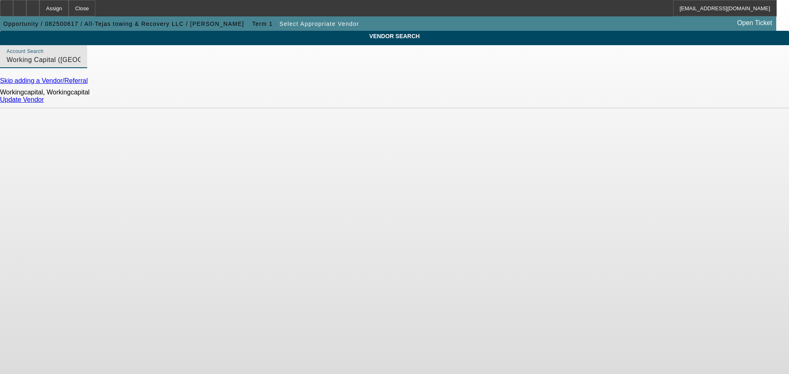
click at [44, 103] on link "Update Vendor" at bounding box center [22, 99] width 44 height 7
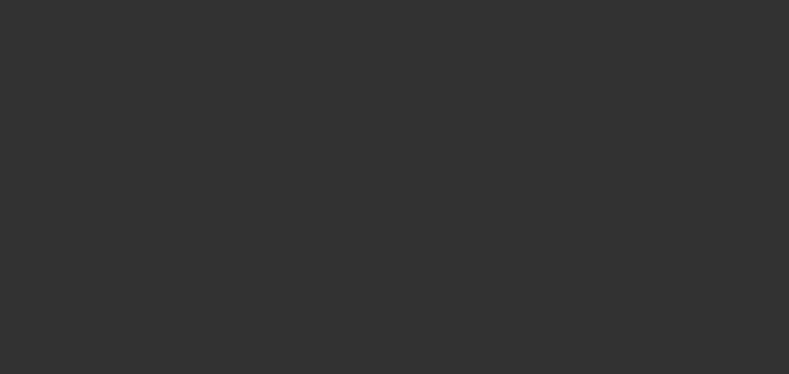
type input "$50,000.00"
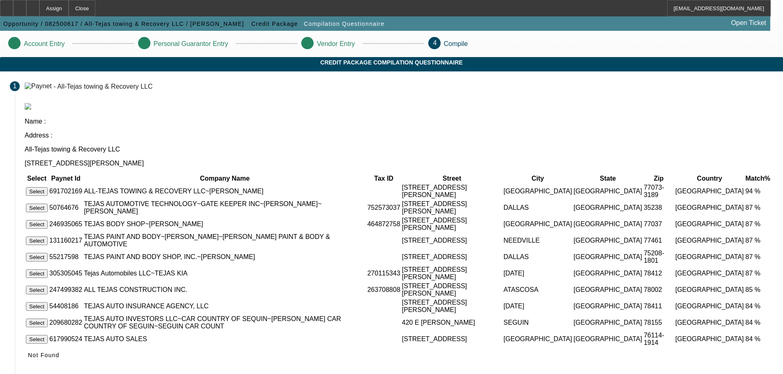
click at [48, 187] on button "Select" at bounding box center [37, 191] width 22 height 9
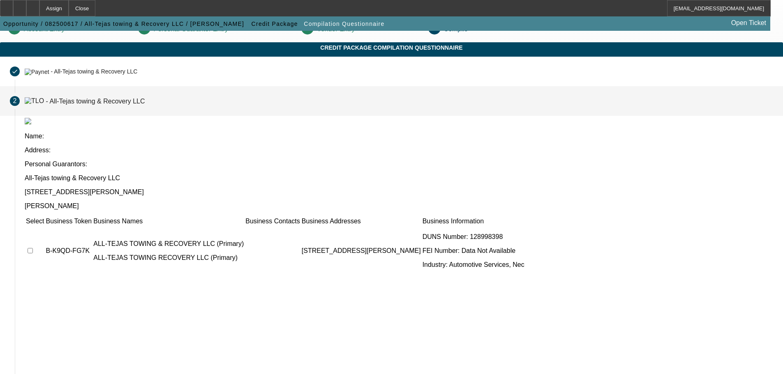
click at [33, 248] on input "checkbox" at bounding box center [30, 250] width 5 height 5
checkbox input "true"
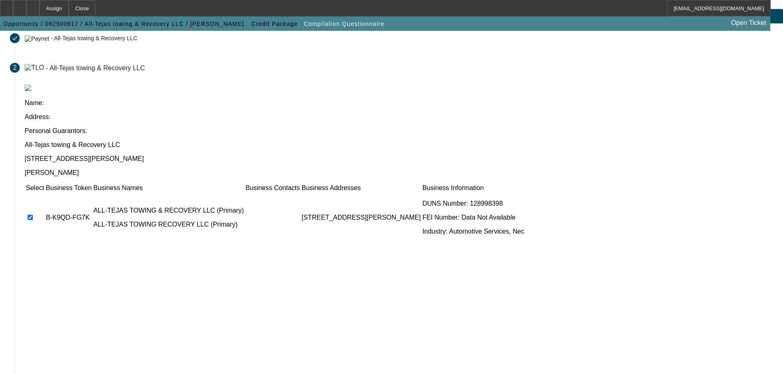
scroll to position [80, 0]
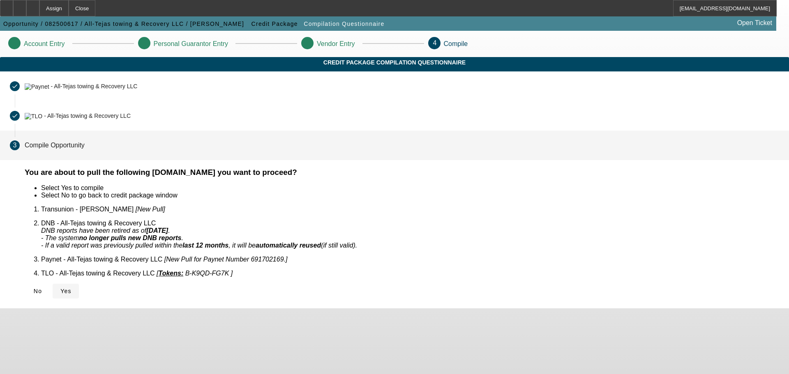
click at [72, 288] on span "Yes" at bounding box center [65, 291] width 11 height 7
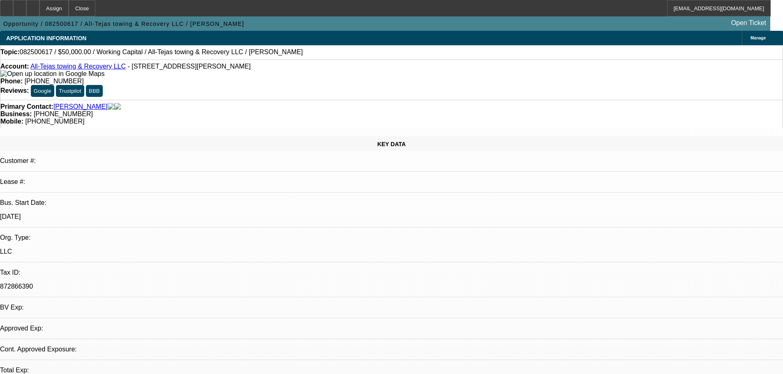
select select "0"
select select "2"
select select "0.1"
select select "1"
select select "2"
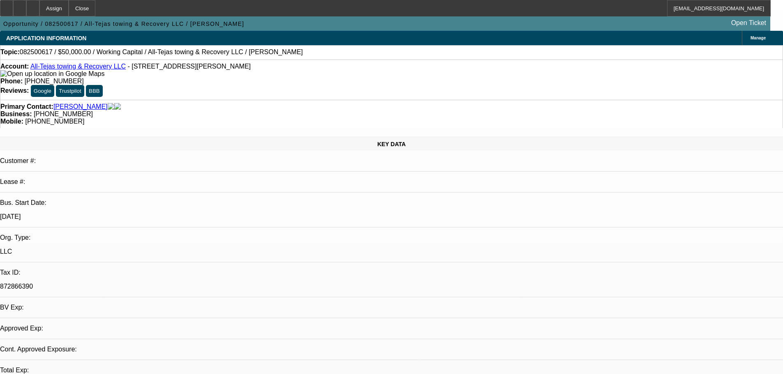
select select "4"
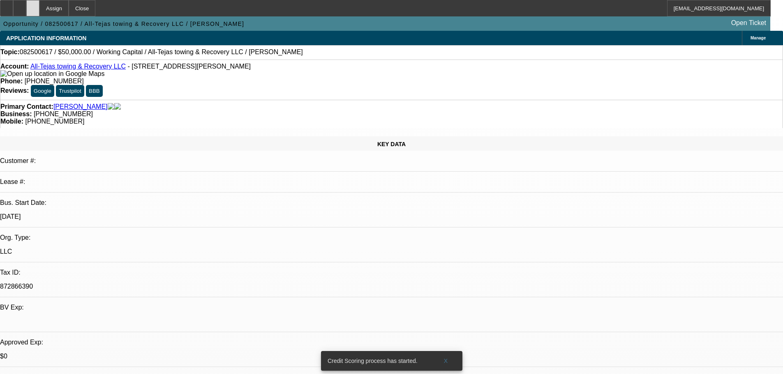
click at [39, 6] on div at bounding box center [32, 8] width 13 height 16
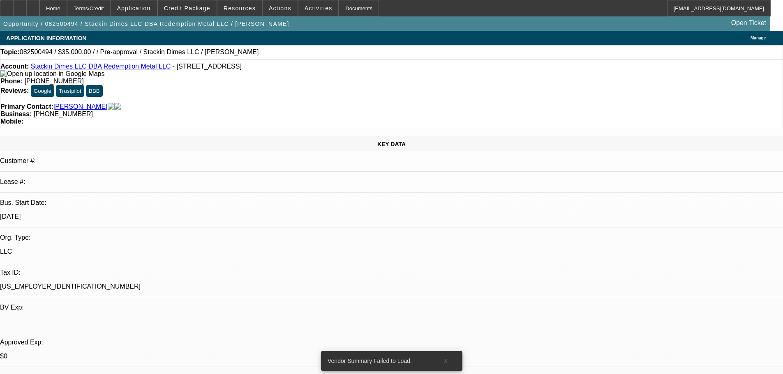
select select "0"
select select "2"
select select "0.1"
select select "4"
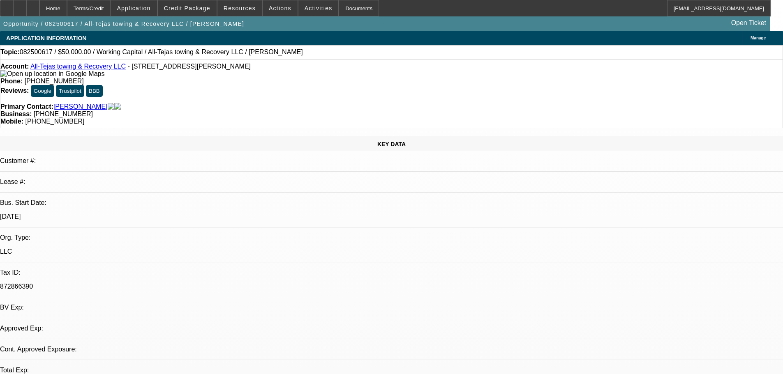
select select "0"
select select "2"
select select "0.1"
select select "4"
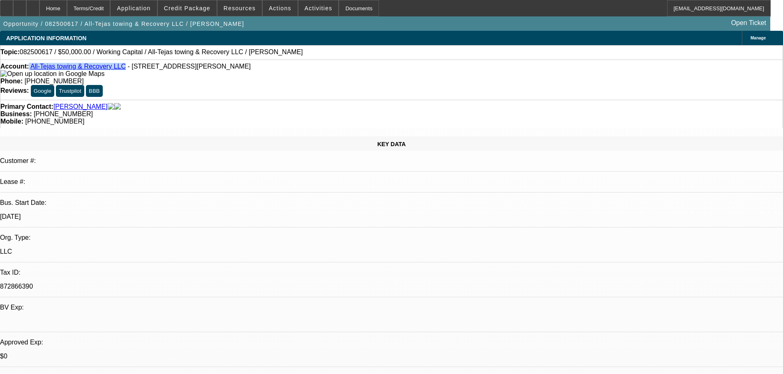
drag, startPoint x: 37, startPoint y: 72, endPoint x: 116, endPoint y: 71, distance: 78.9
click at [116, 71] on div "Account: All-Tejas towing & Recovery LLC - [STREET_ADDRESS][PERSON_NAME]" at bounding box center [391, 70] width 782 height 15
copy div "All-Tejas towing & Recovery LLC"
click at [188, 10] on span "Credit Package" at bounding box center [187, 8] width 46 height 7
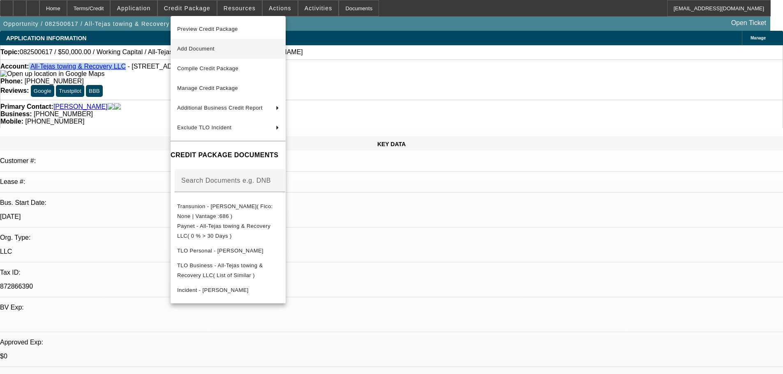
click at [185, 48] on span "Add Document" at bounding box center [195, 49] width 37 height 6
